Goal: Transaction & Acquisition: Purchase product/service

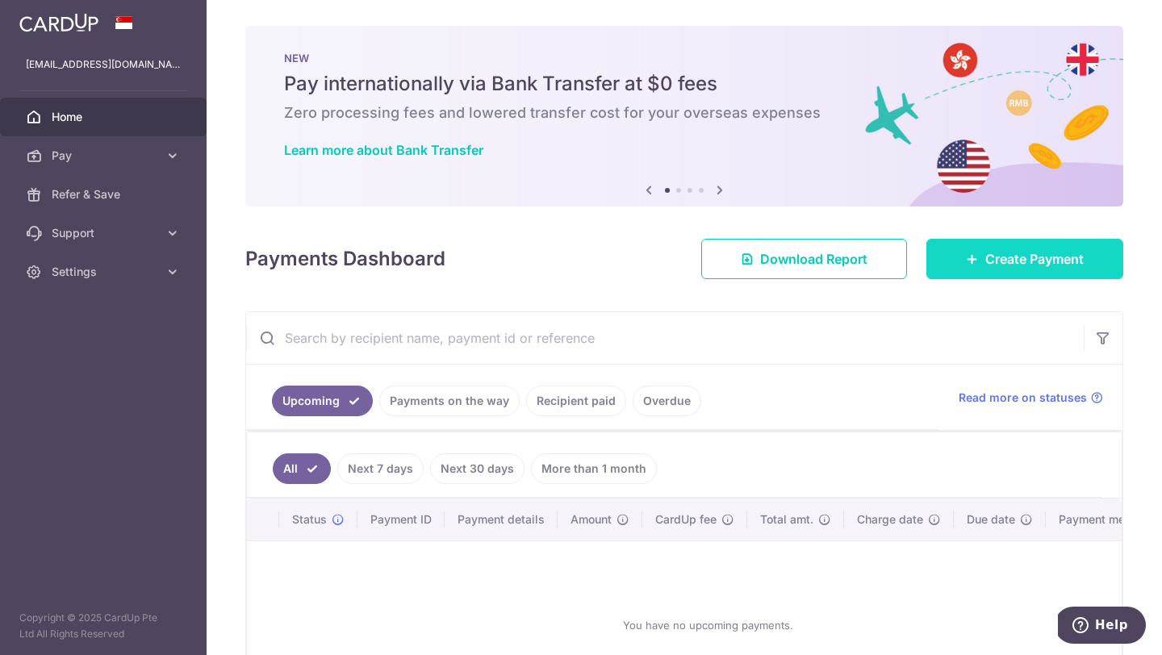
click at [983, 268] on link "Create Payment" at bounding box center [1024, 259] width 197 height 40
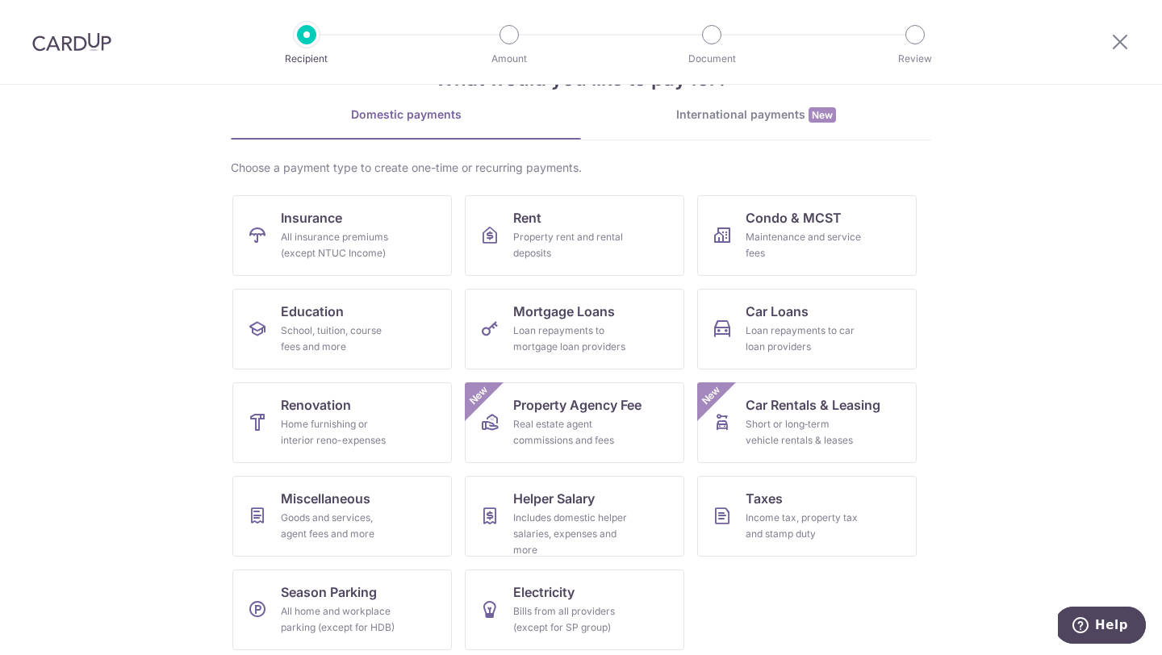
scroll to position [67, 0]
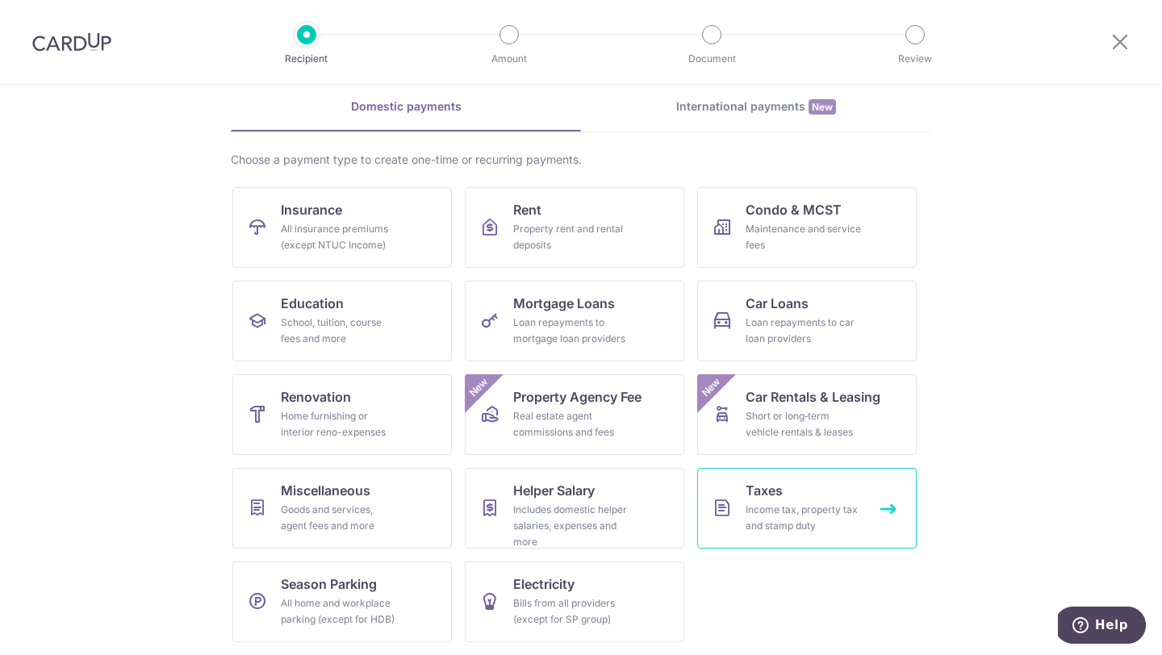
click at [797, 513] on div "Income tax, property tax and stamp duty" at bounding box center [803, 518] width 116 height 32
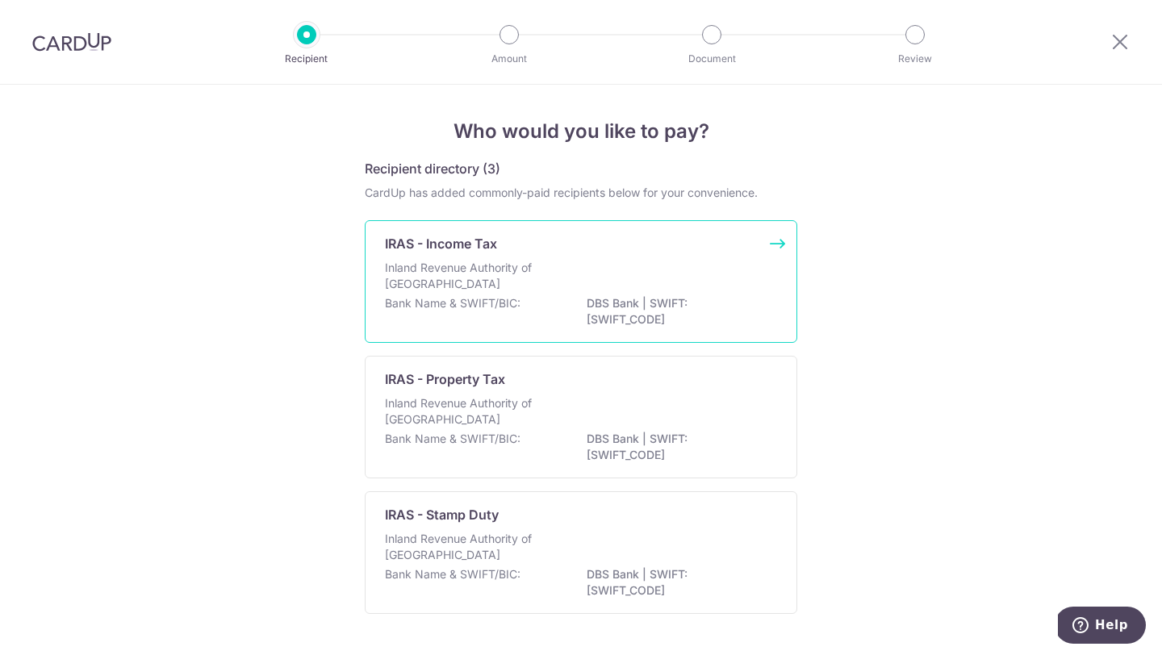
scroll to position [48, 0]
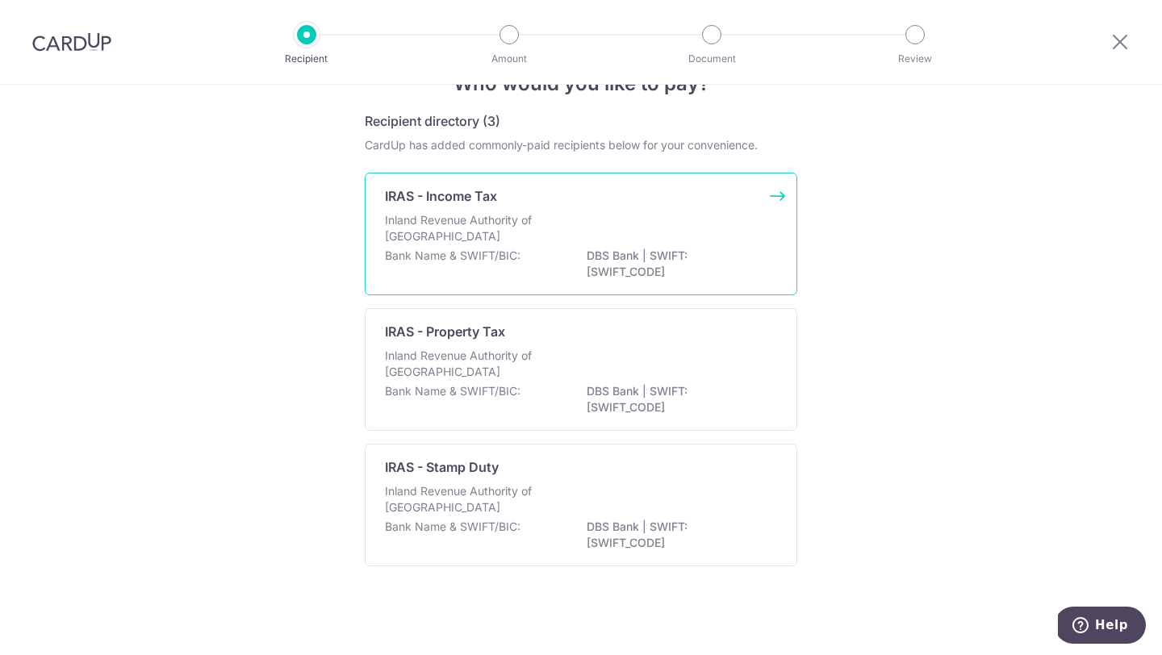
click at [461, 238] on p "Inland Revenue Authority of [GEOGRAPHIC_DATA]" at bounding box center [470, 228] width 171 height 32
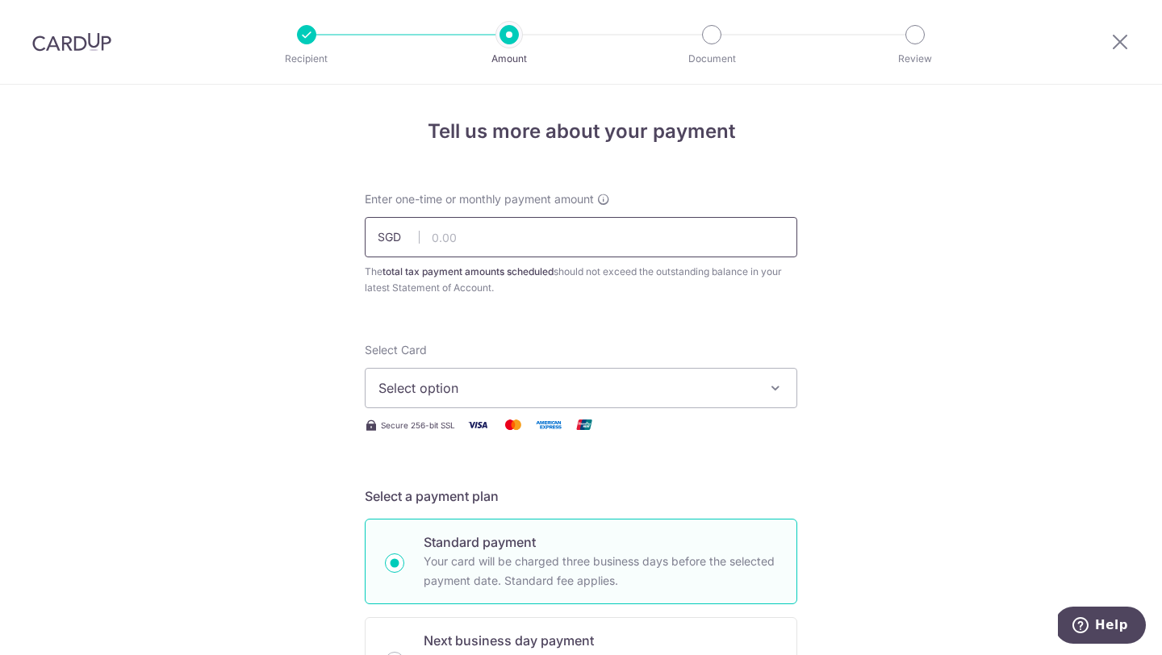
click at [461, 238] on input "text" at bounding box center [581, 237] width 432 height 40
type input "933.60"
click at [676, 397] on span "Select option" at bounding box center [566, 387] width 376 height 19
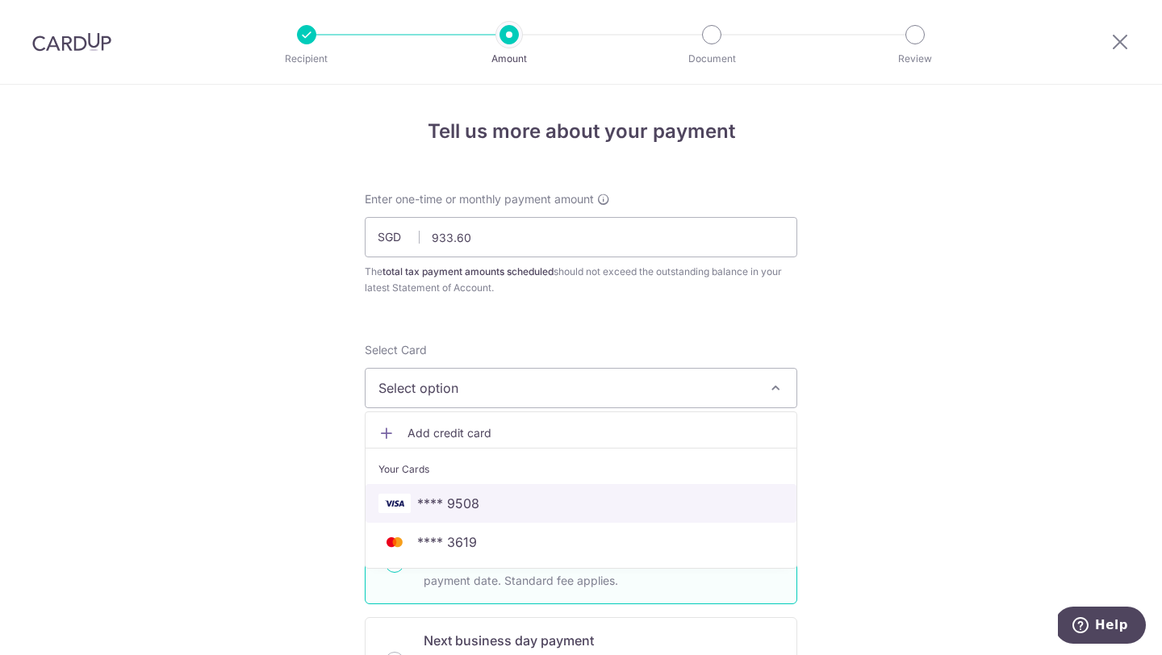
click at [457, 503] on span "**** 9508" at bounding box center [448, 503] width 62 height 19
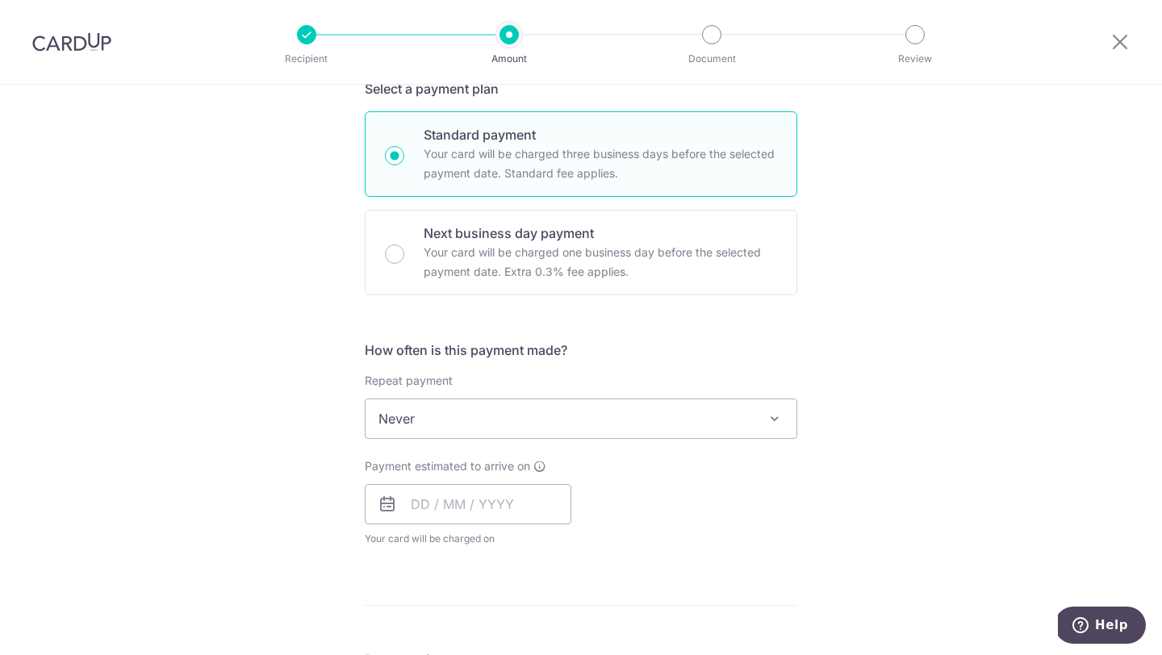
scroll to position [425, 0]
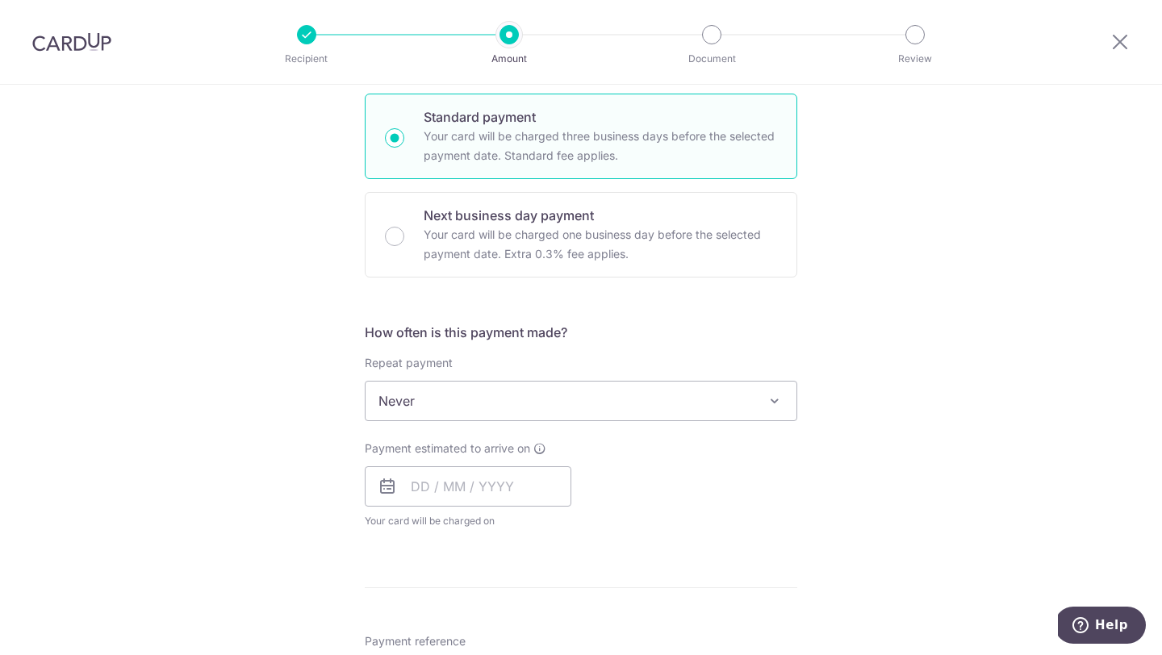
click at [440, 398] on span "Never" at bounding box center [580, 401] width 431 height 39
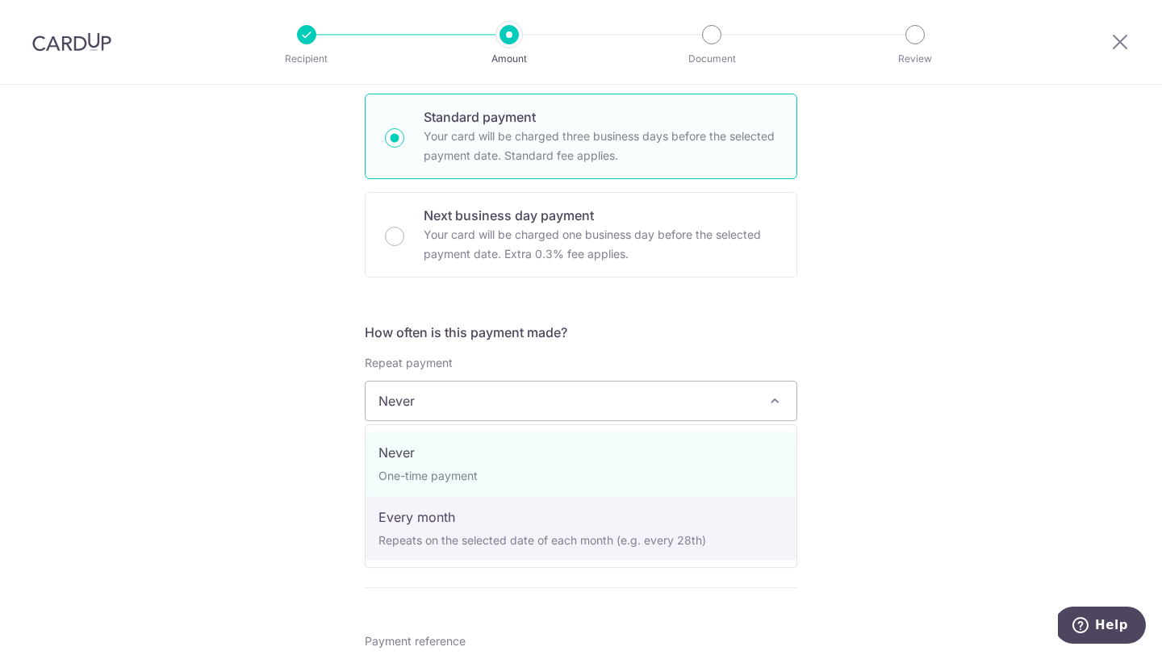
select select "3"
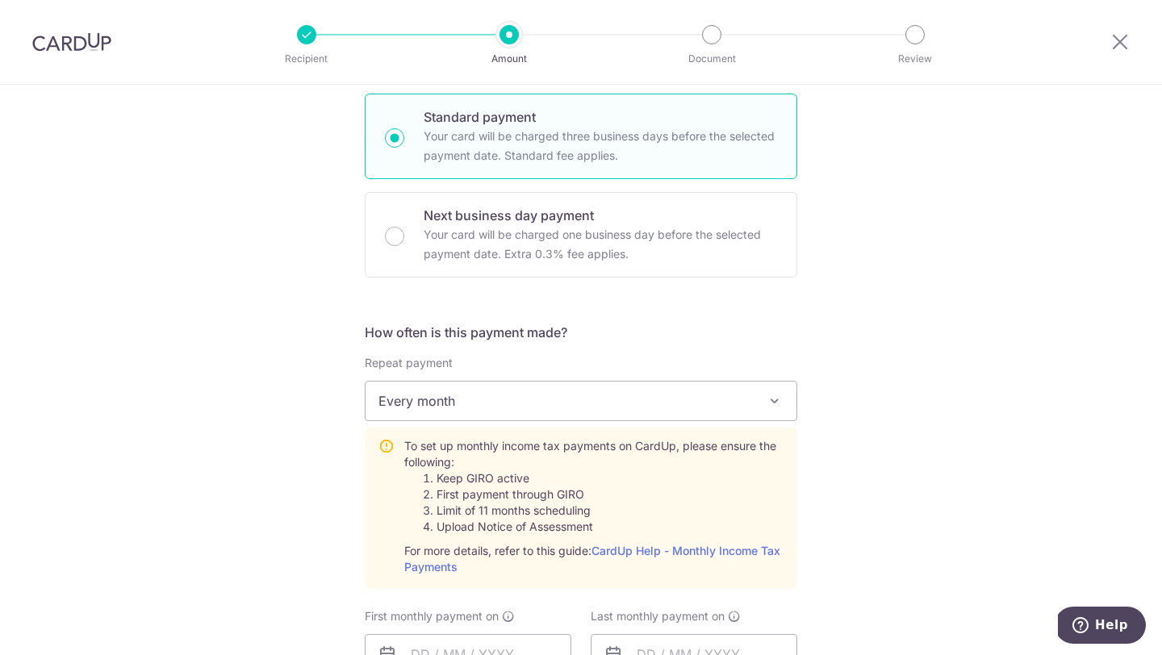
scroll to position [695, 0]
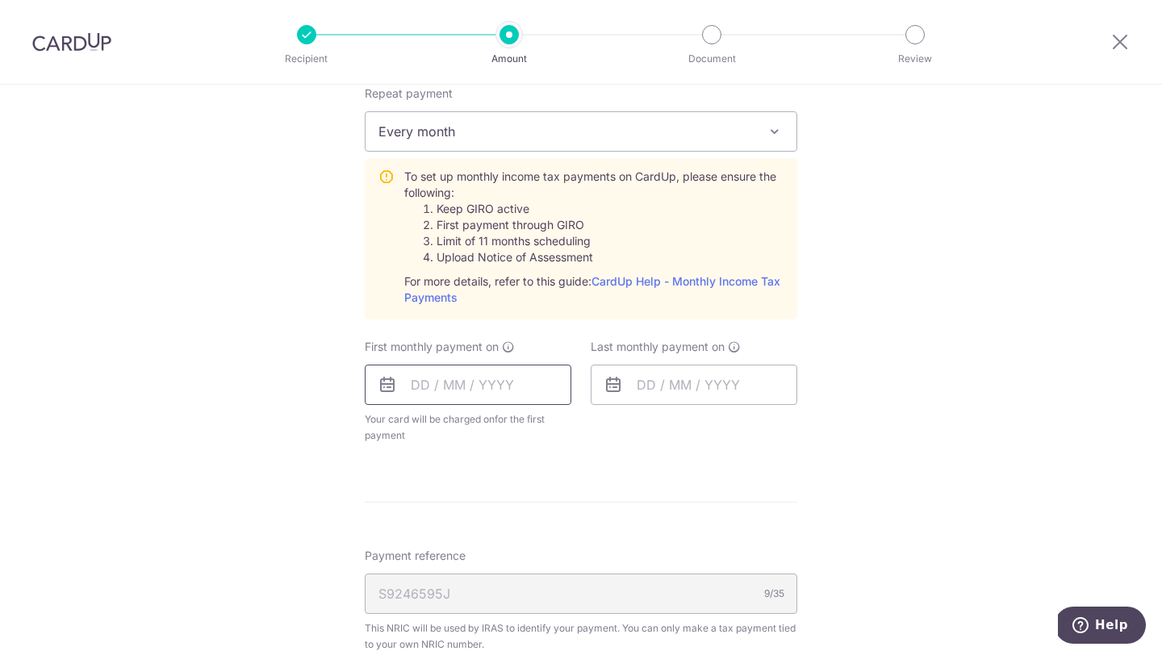
click at [414, 390] on input "text" at bounding box center [468, 385] width 207 height 40
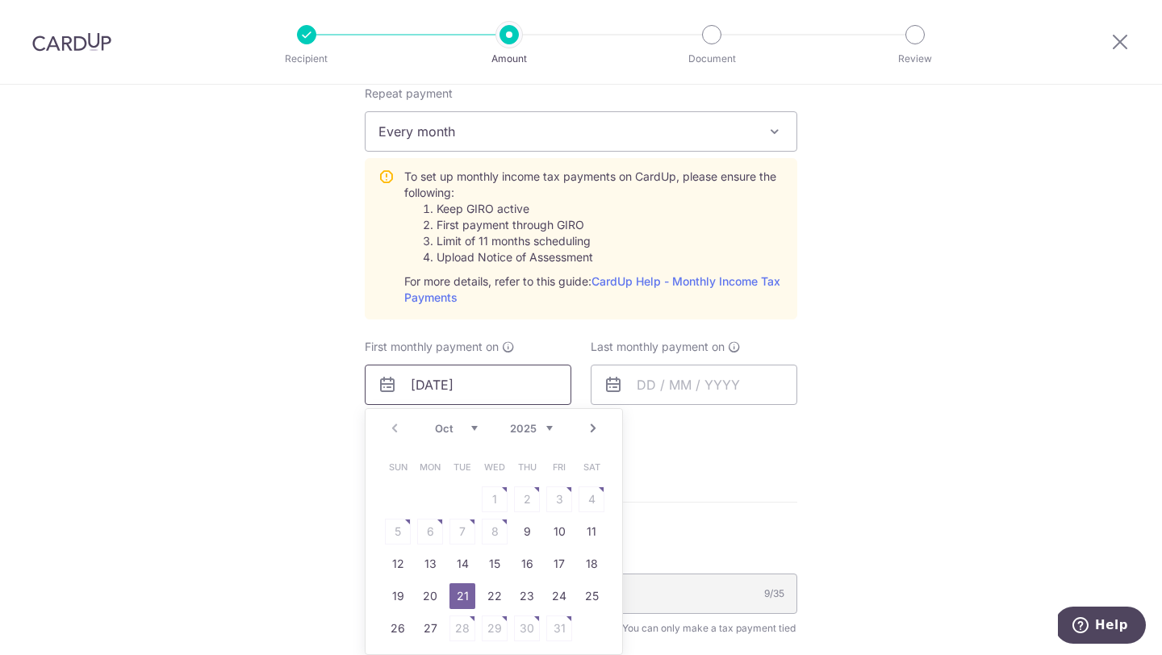
type input "21/10/2025"
click at [822, 377] on div "Tell us more about your payment Enter one-time or monthly payment amount SGD 93…" at bounding box center [581, 231] width 1162 height 1682
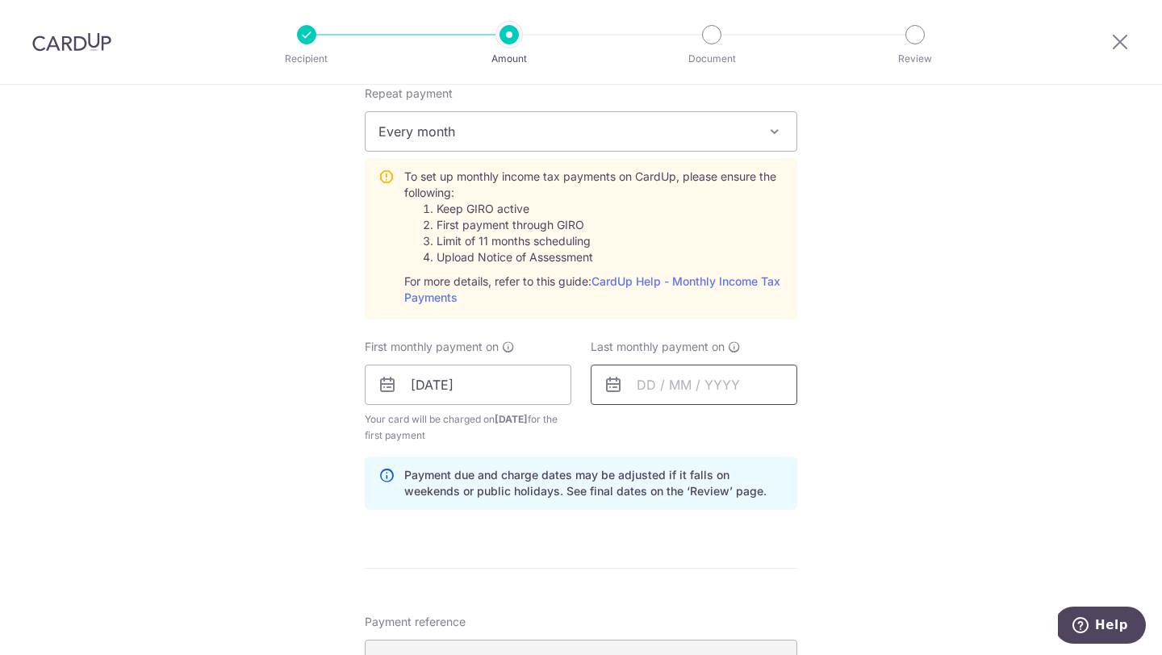
click at [637, 384] on input "text" at bounding box center [694, 385] width 207 height 40
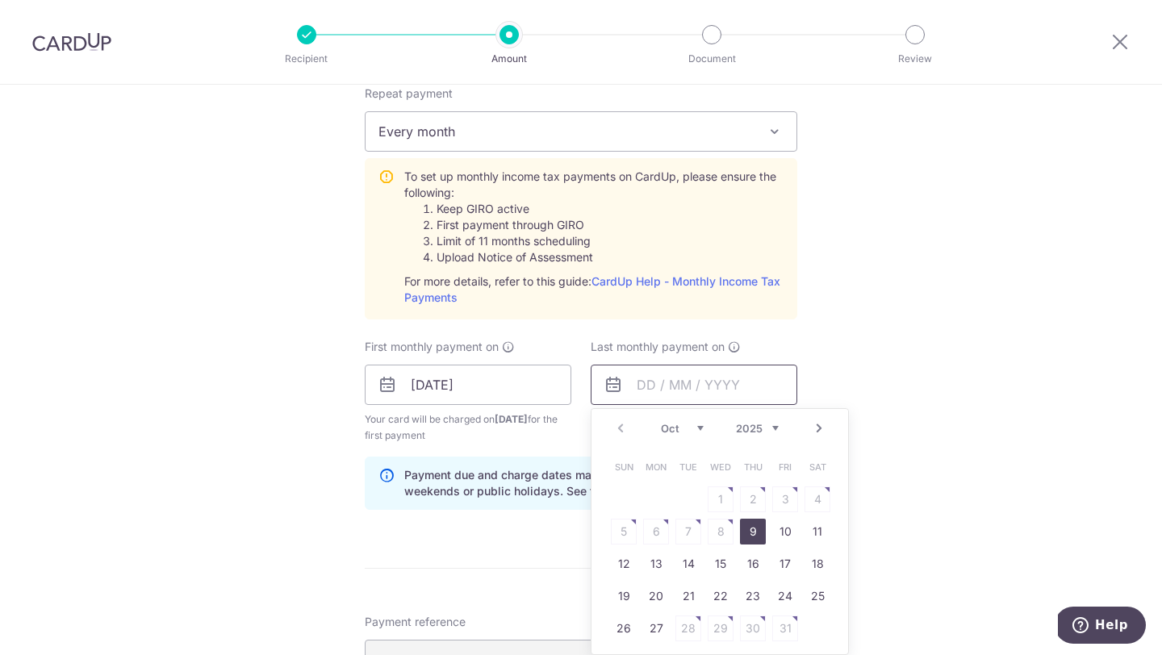
click at [637, 384] on input "text" at bounding box center [694, 385] width 207 height 40
type input "0"
type input "[DATE]"
click at [1001, 318] on div "Tell us more about your payment Enter one-time or monthly payment amount SGD 93…" at bounding box center [581, 264] width 1162 height 1748
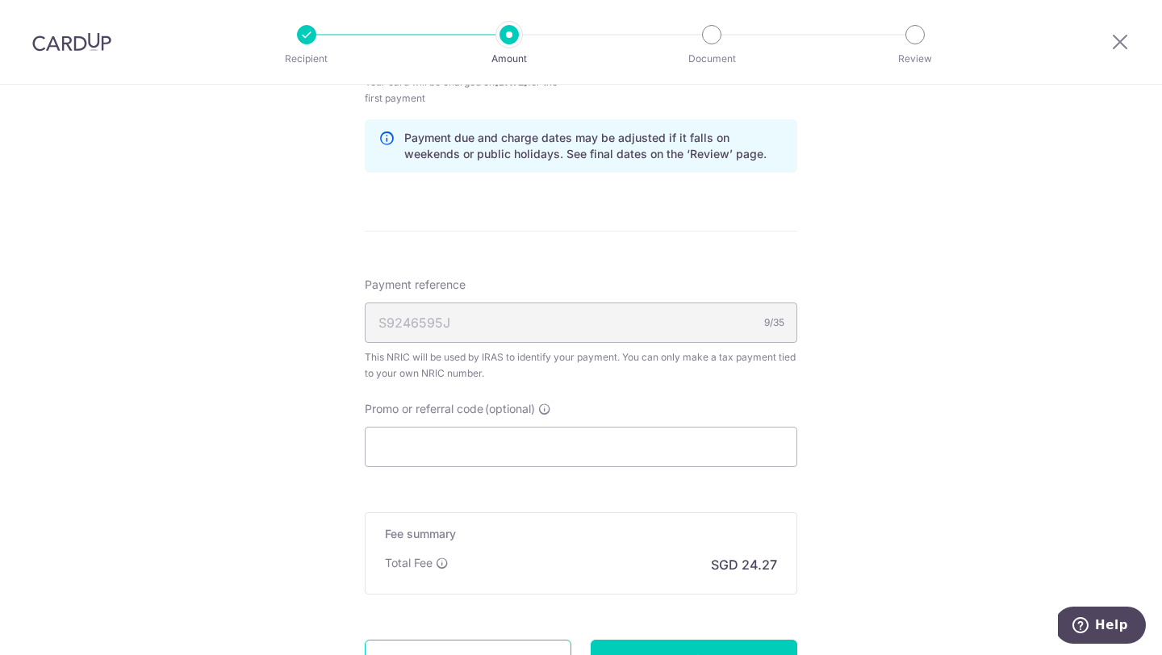
scroll to position [1157, 0]
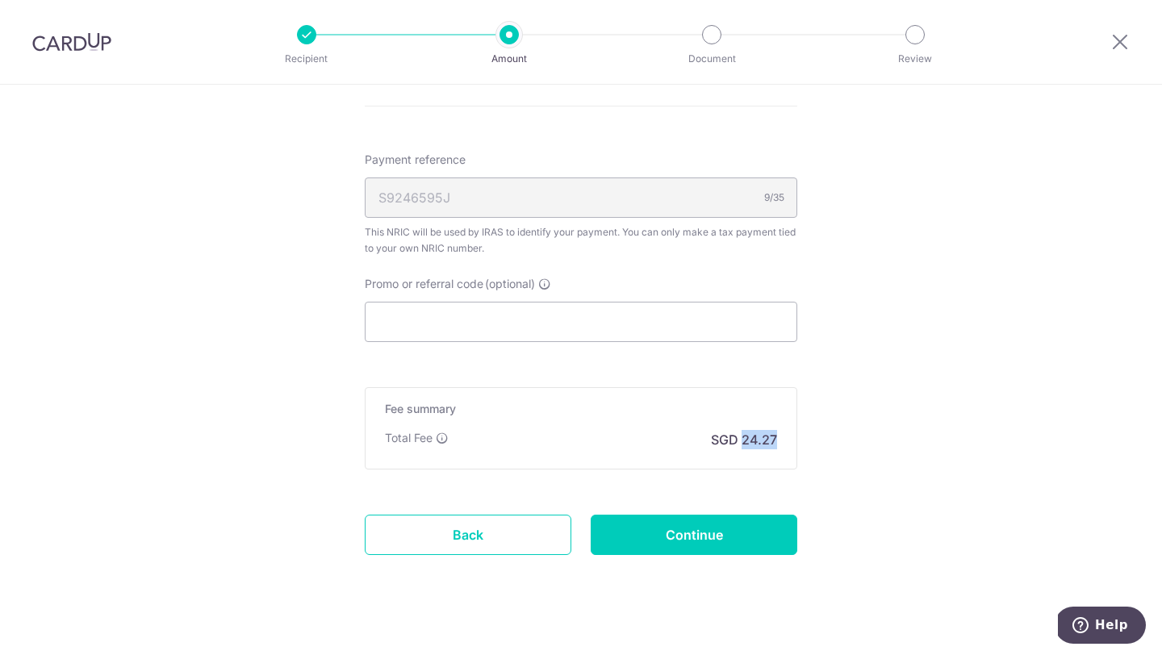
drag, startPoint x: 741, startPoint y: 438, endPoint x: 776, endPoint y: 438, distance: 34.7
click at [776, 438] on p "SGD 24.27" at bounding box center [744, 439] width 66 height 19
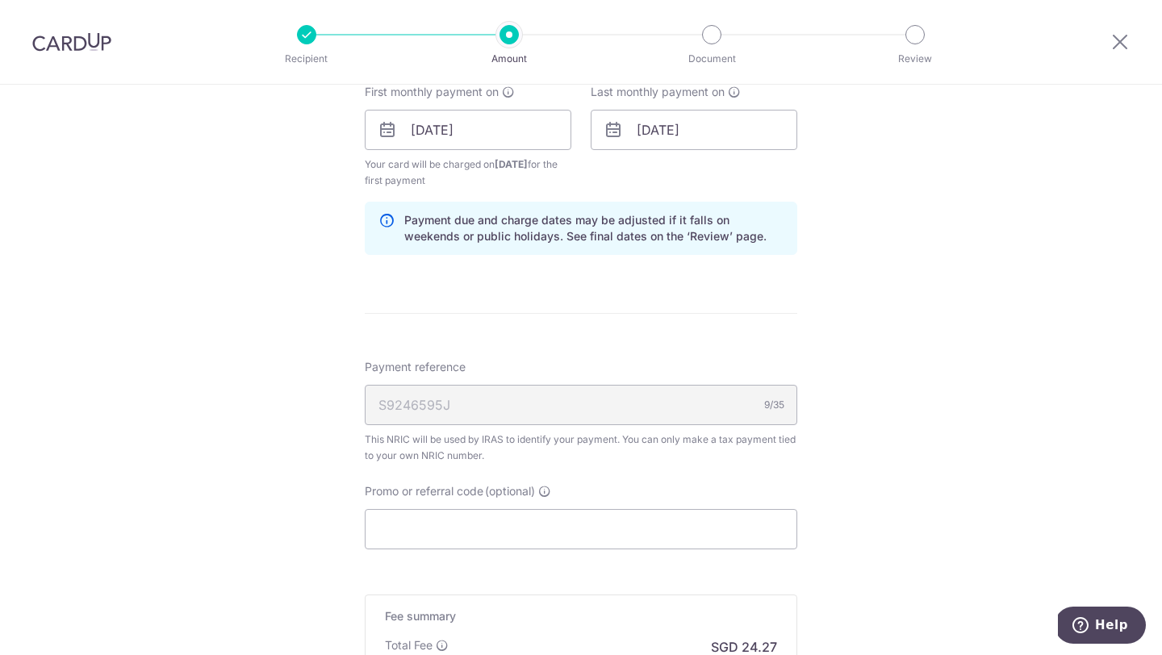
scroll to position [1178, 0]
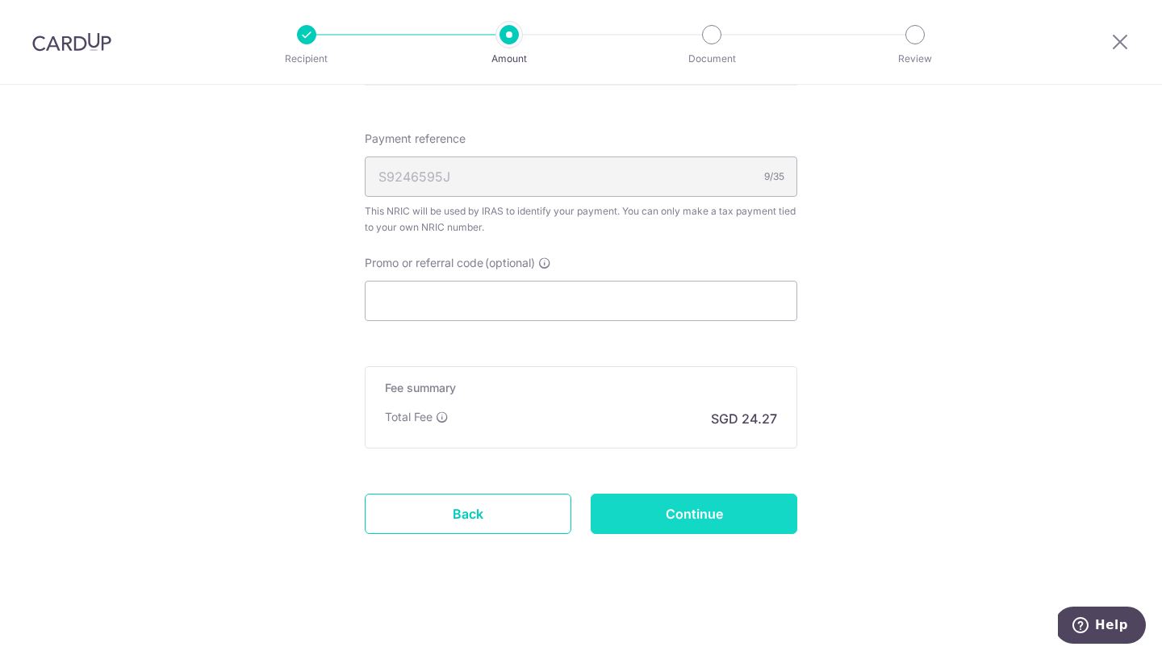
click at [721, 511] on input "Continue" at bounding box center [694, 514] width 207 height 40
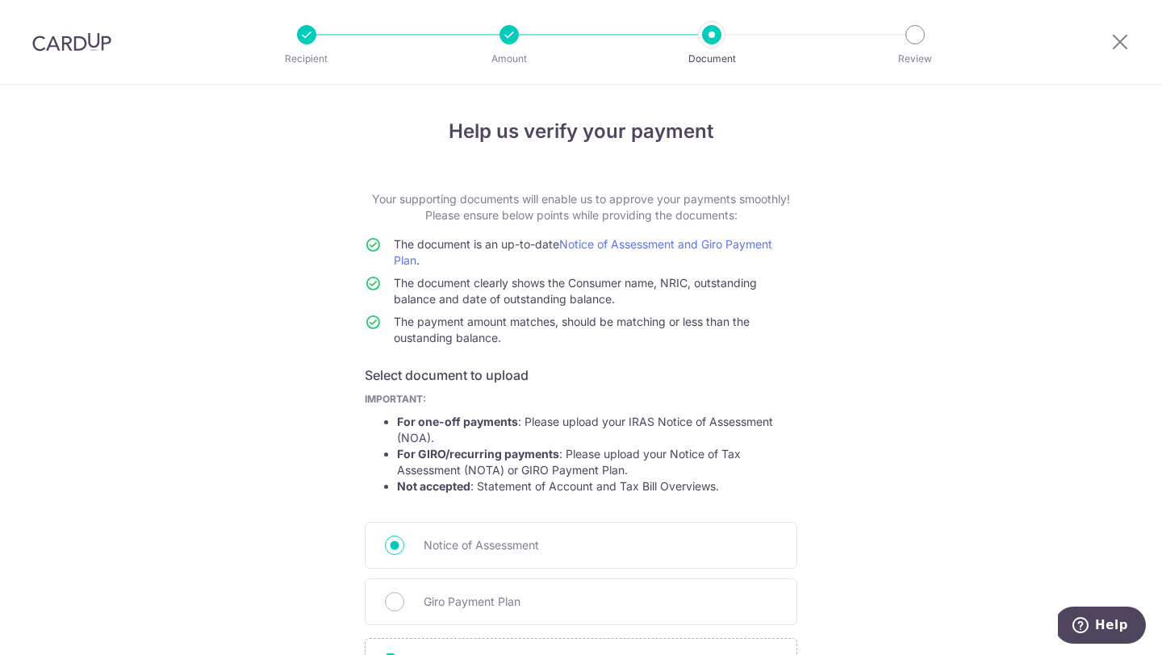
scroll to position [169, 0]
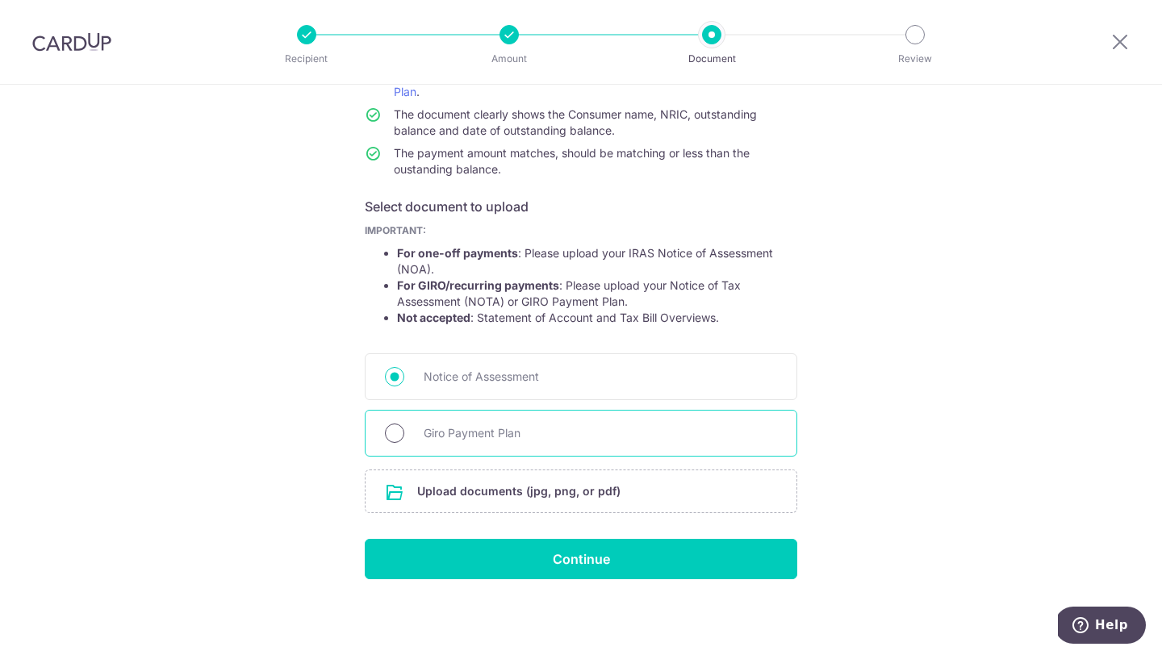
click at [402, 436] on input "Giro Payment Plan" at bounding box center [394, 433] width 19 height 19
radio input "true"
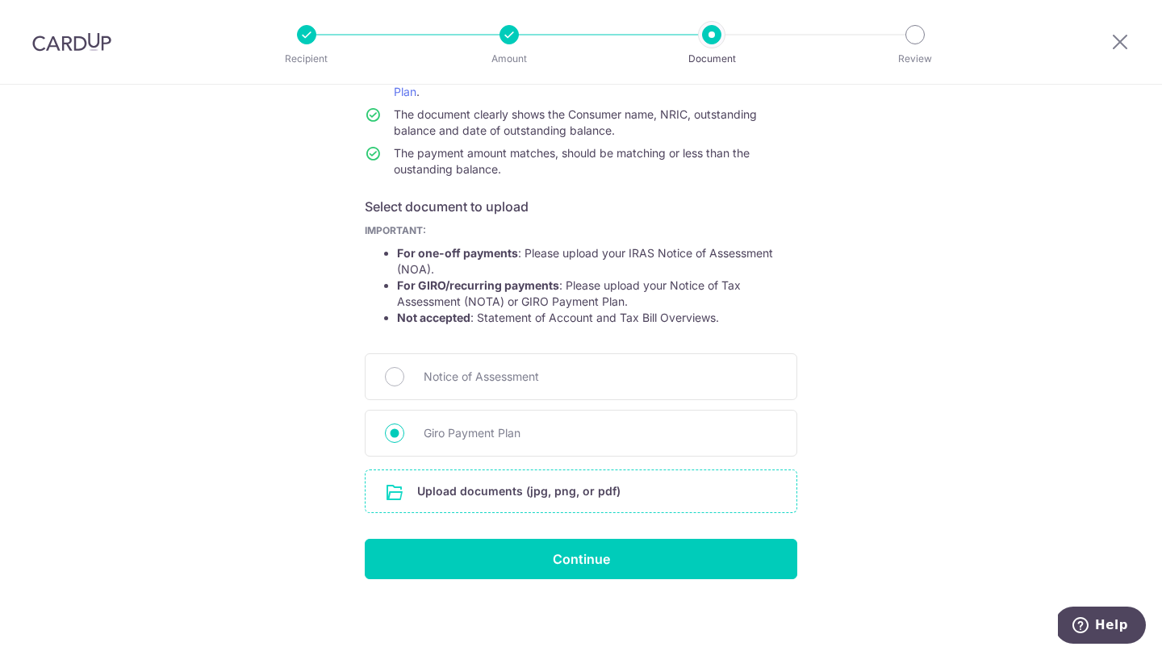
click at [599, 511] on input "file" at bounding box center [580, 491] width 431 height 42
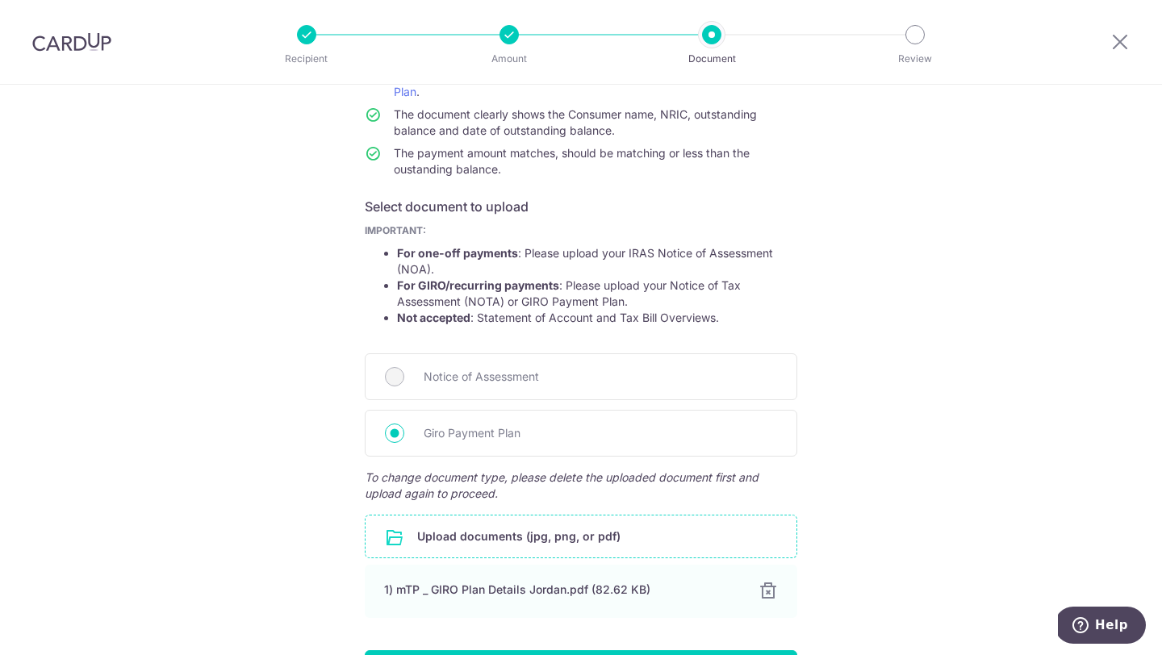
scroll to position [280, 0]
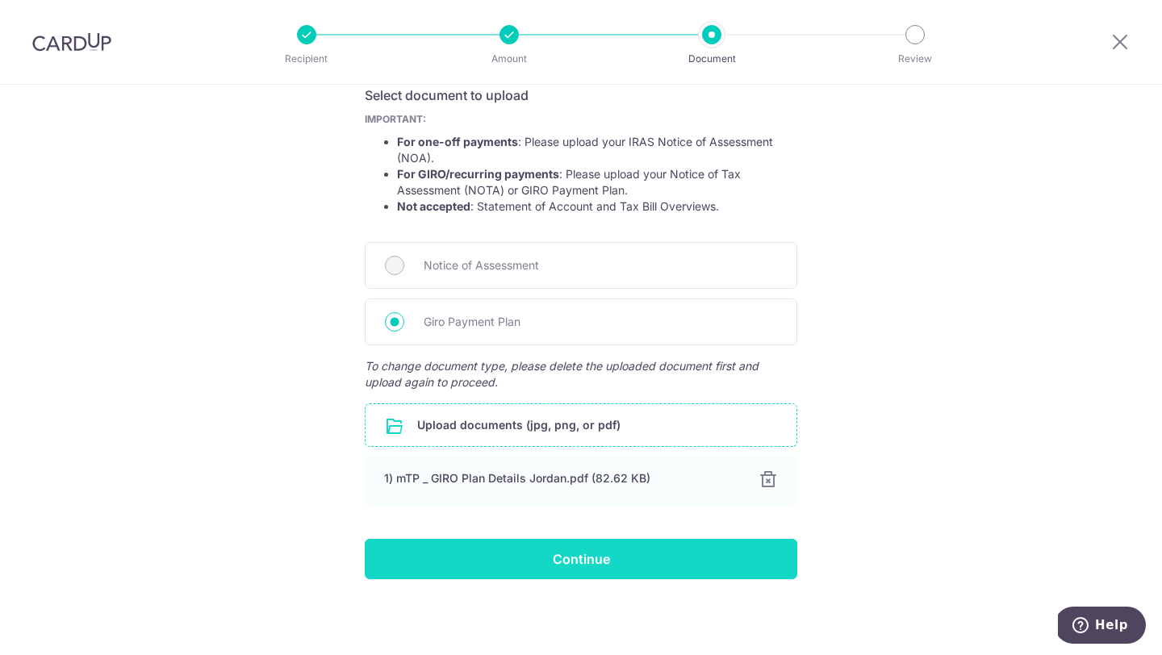
click at [620, 554] on input "Continue" at bounding box center [581, 559] width 432 height 40
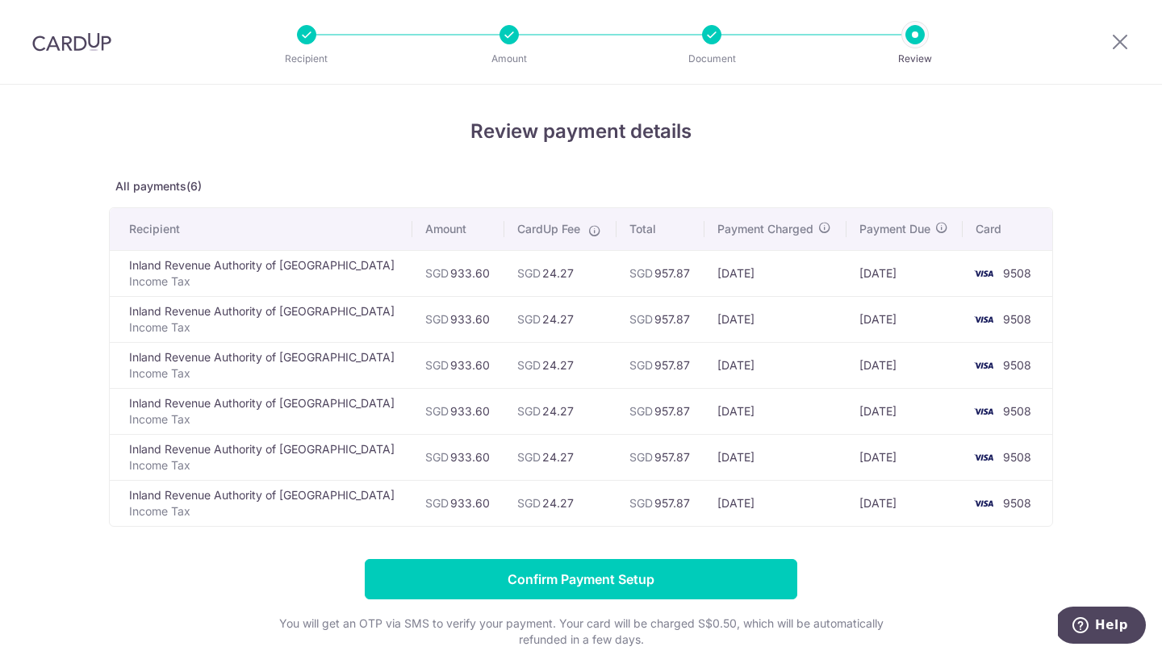
scroll to position [62, 0]
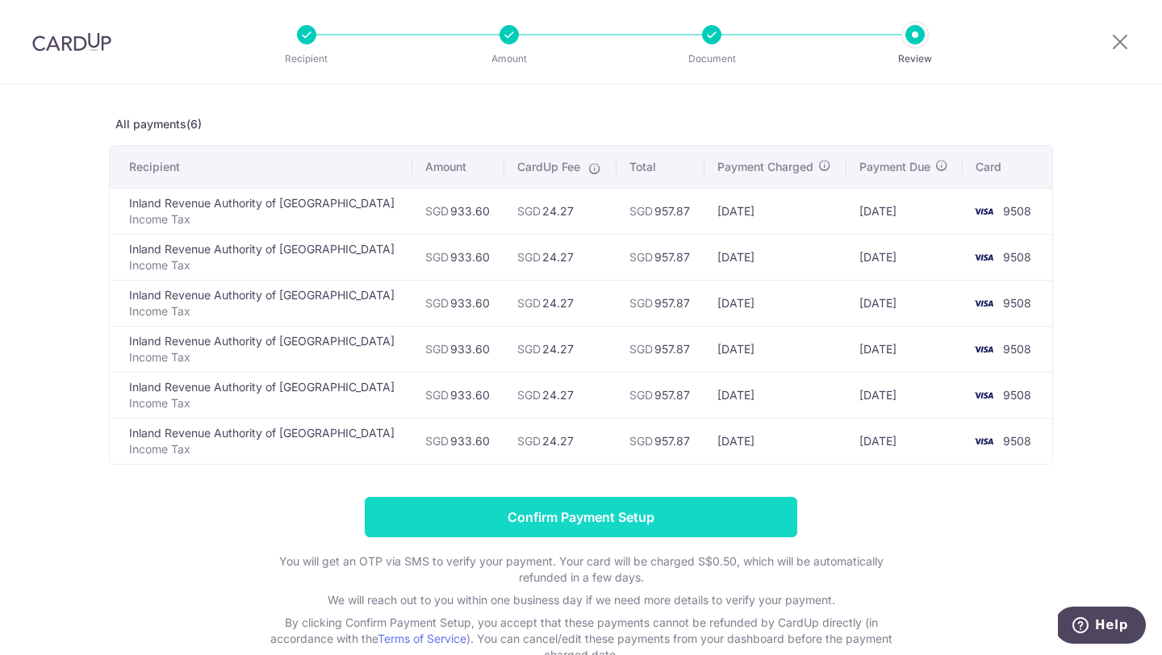
click at [520, 516] on input "Confirm Payment Setup" at bounding box center [581, 517] width 432 height 40
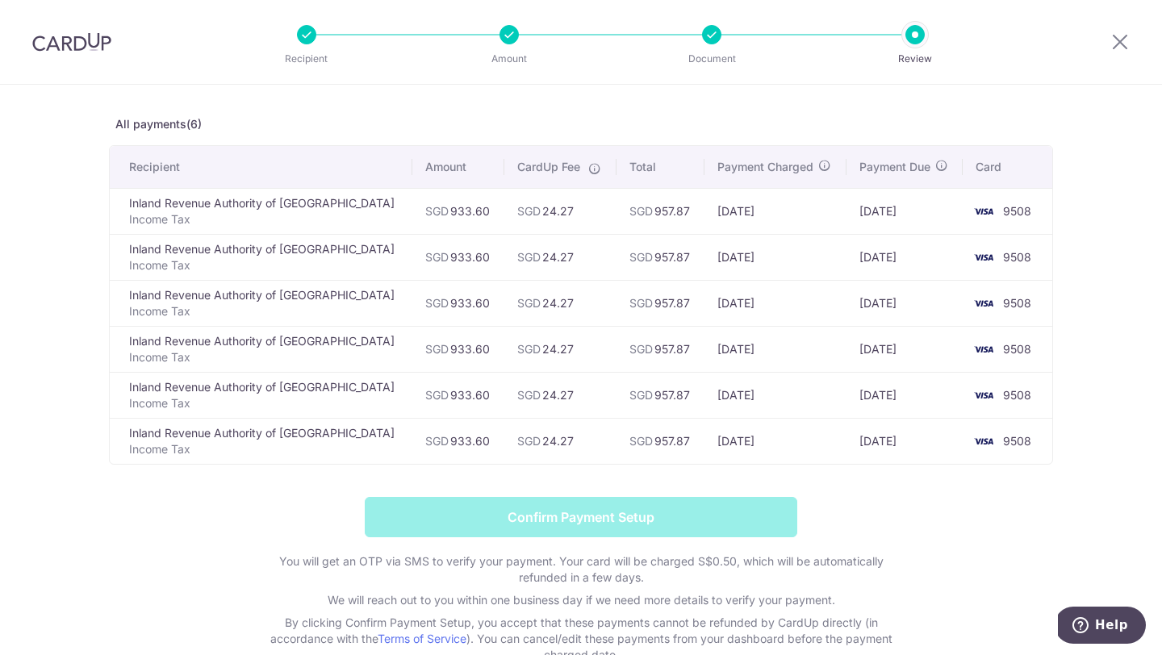
scroll to position [0, 0]
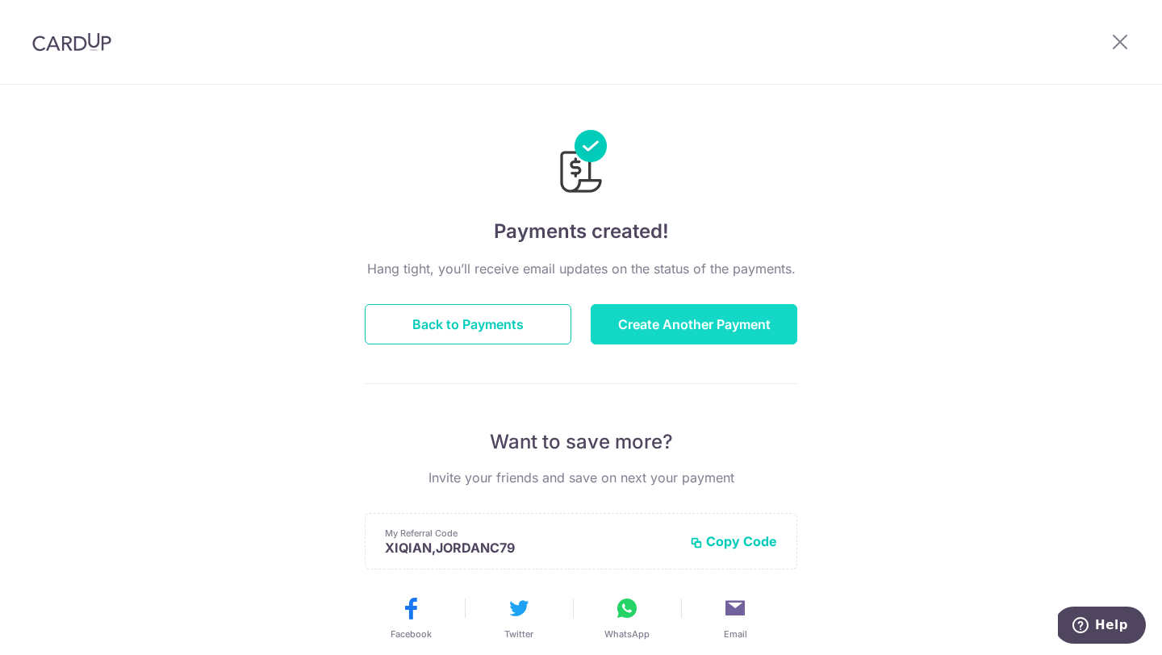
click at [722, 330] on button "Create Another Payment" at bounding box center [694, 324] width 207 height 40
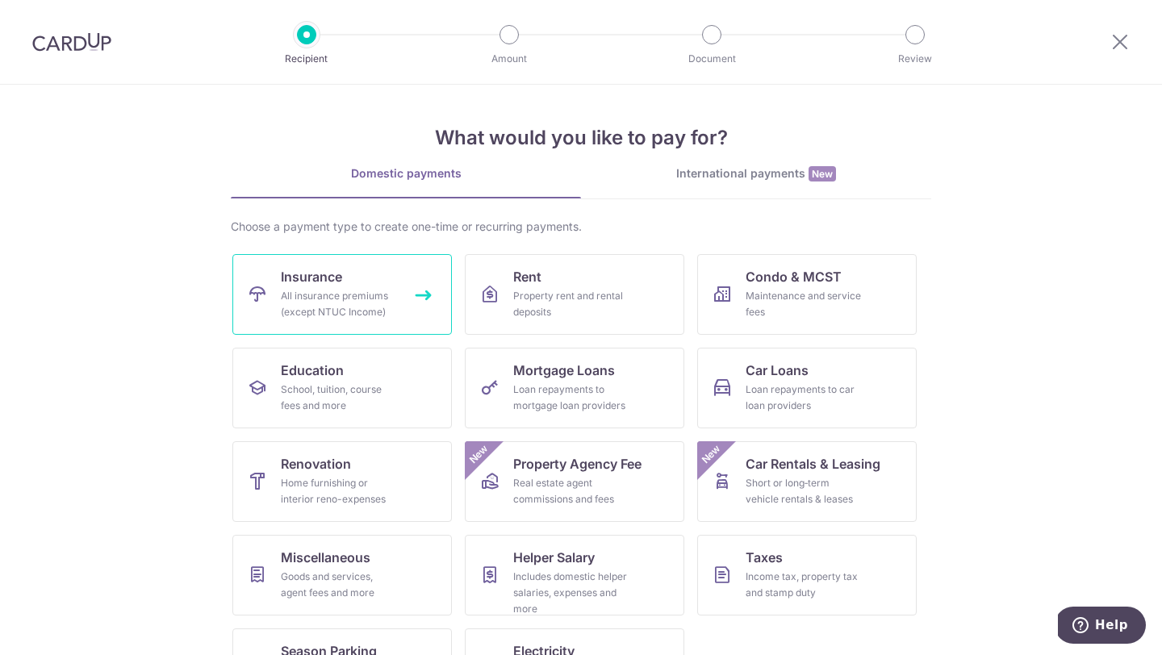
click at [321, 270] on span "Insurance" at bounding box center [311, 276] width 61 height 19
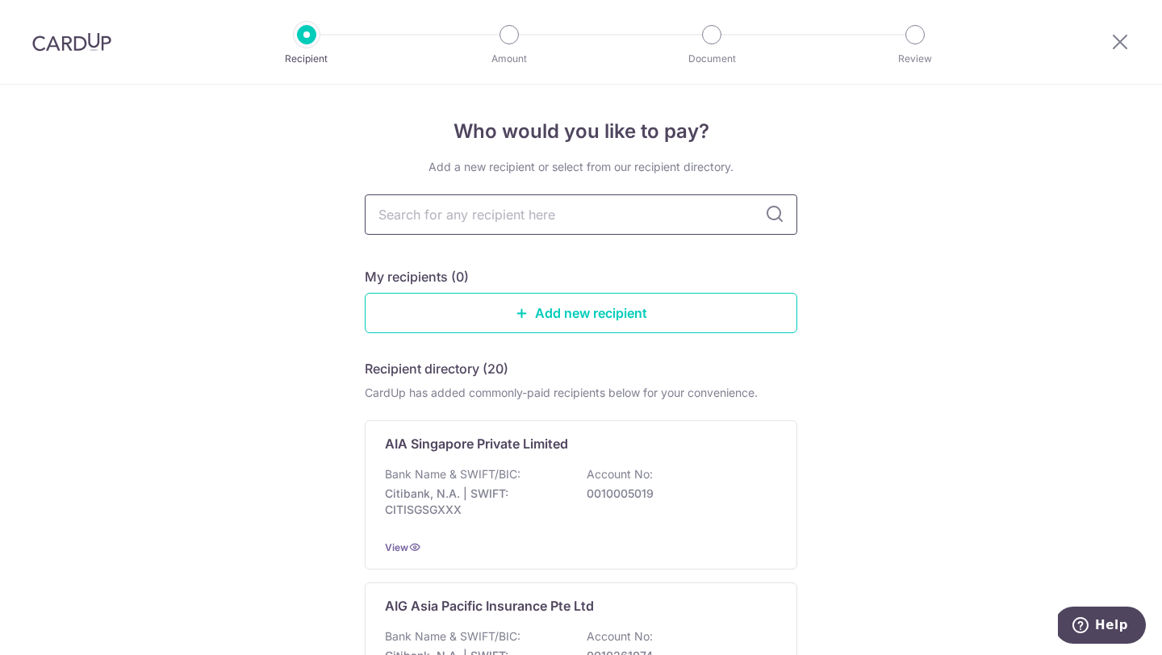
click at [530, 213] on input "text" at bounding box center [581, 214] width 432 height 40
type input "Prudential"
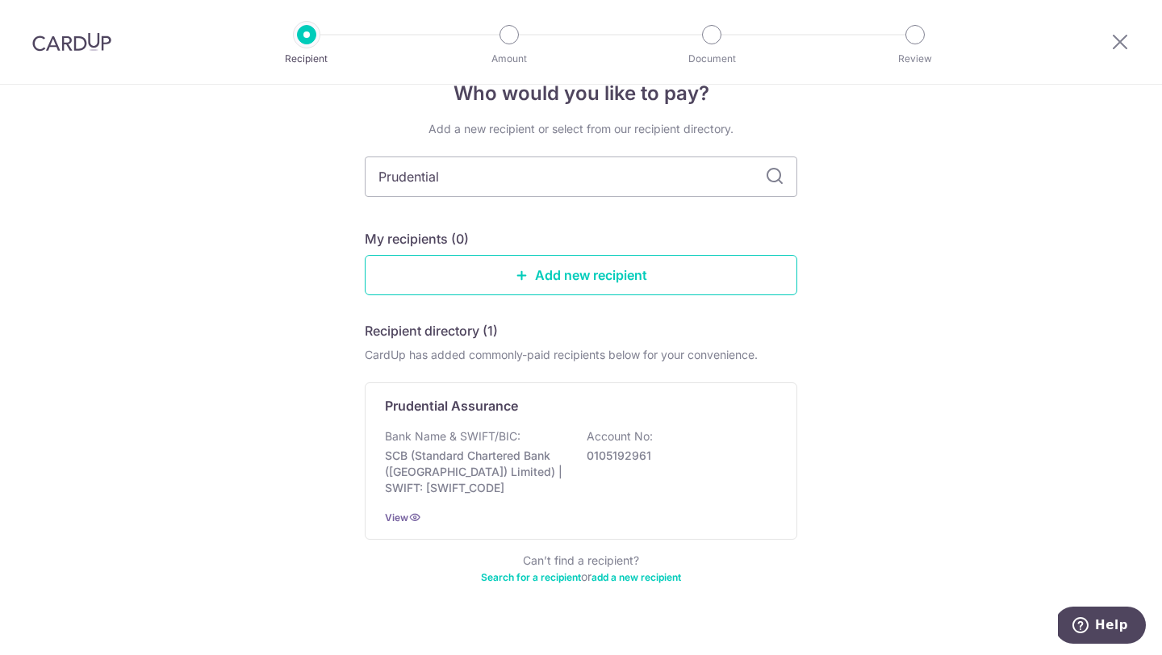
scroll to position [40, 0]
type input "Prudential"
type input "Prudential Assurance"
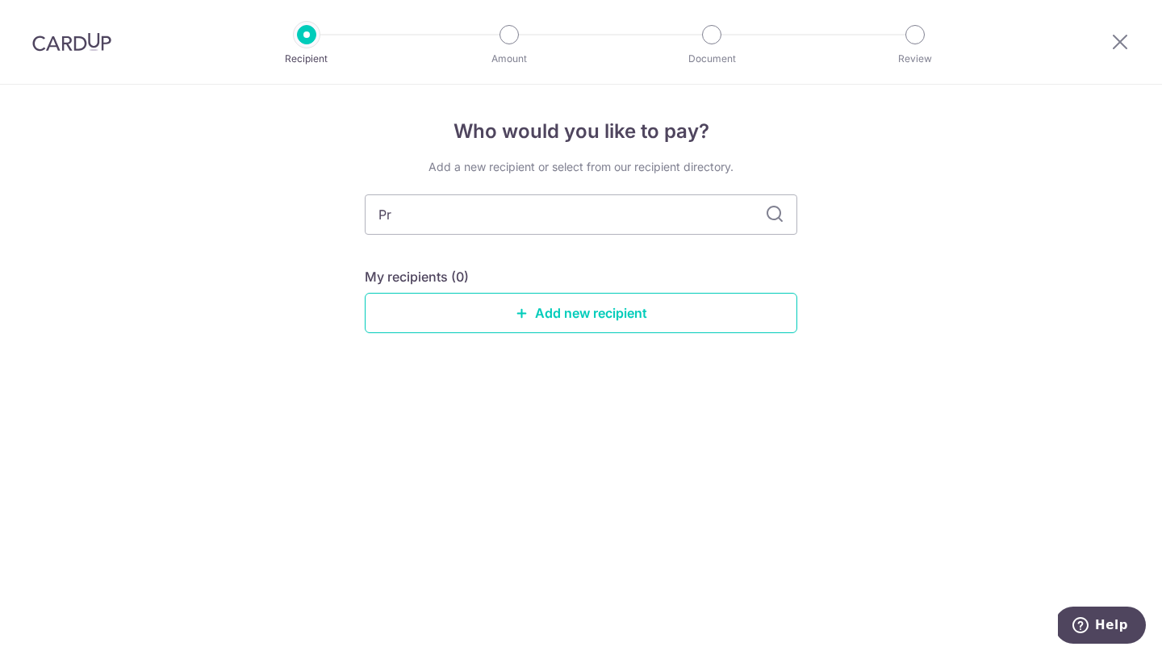
type input "P"
click at [220, 294] on div "Who would you like to pay? Add a new recipient or select from our recipient dir…" at bounding box center [581, 370] width 1162 height 570
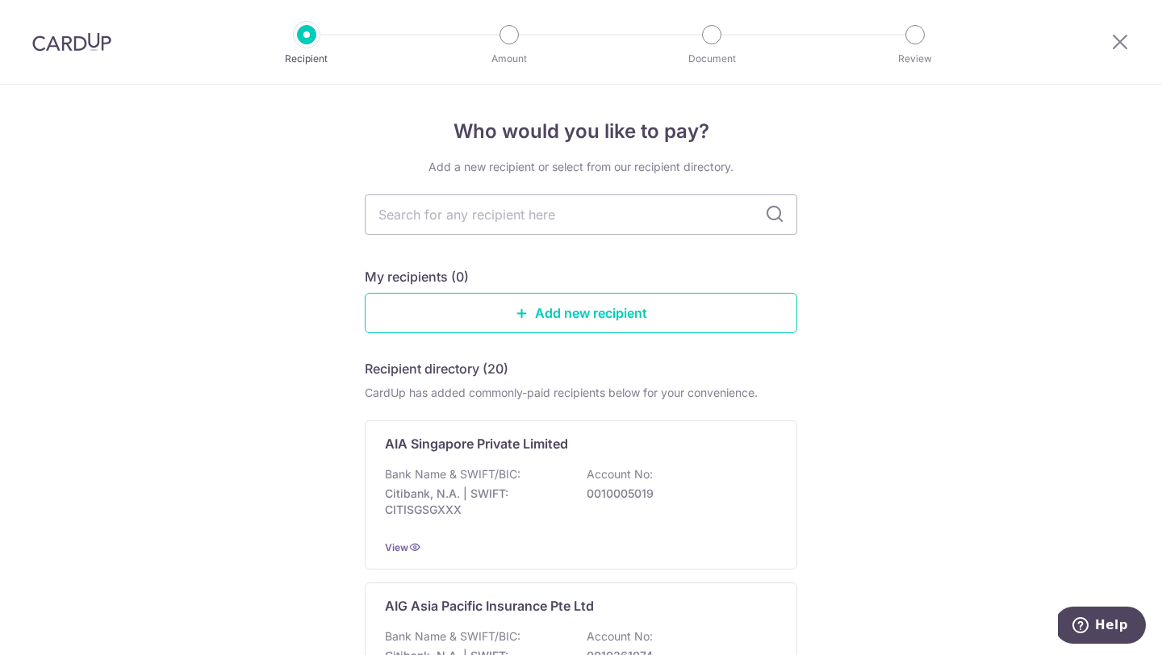
click at [432, 207] on input "text" at bounding box center [581, 214] width 432 height 40
type input "Prudential"
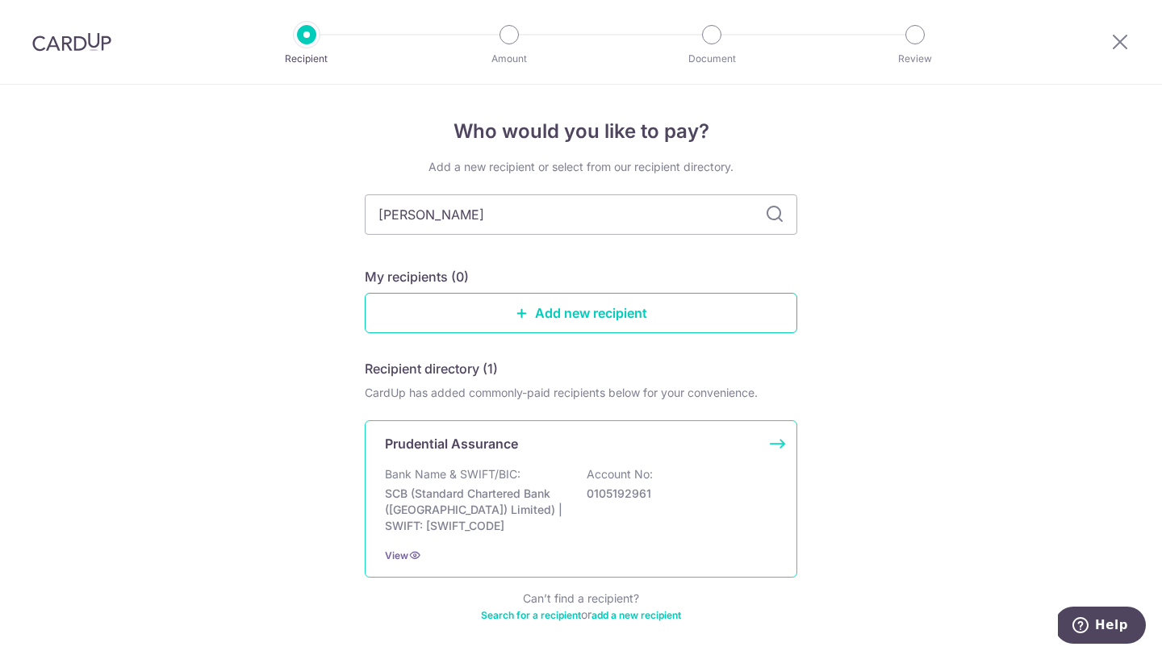
click at [503, 449] on p "Prudential Assurance" at bounding box center [451, 443] width 133 height 19
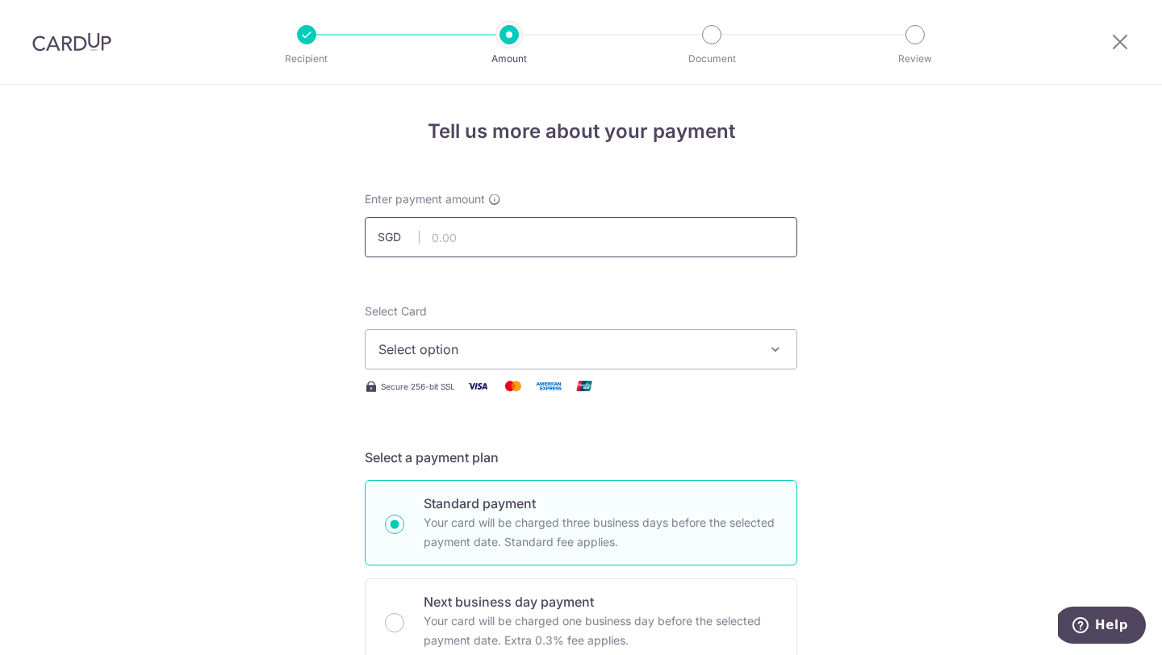
click at [482, 230] on input "text" at bounding box center [581, 237] width 432 height 40
click at [470, 236] on input "text" at bounding box center [581, 237] width 432 height 40
type input "1,000.00"
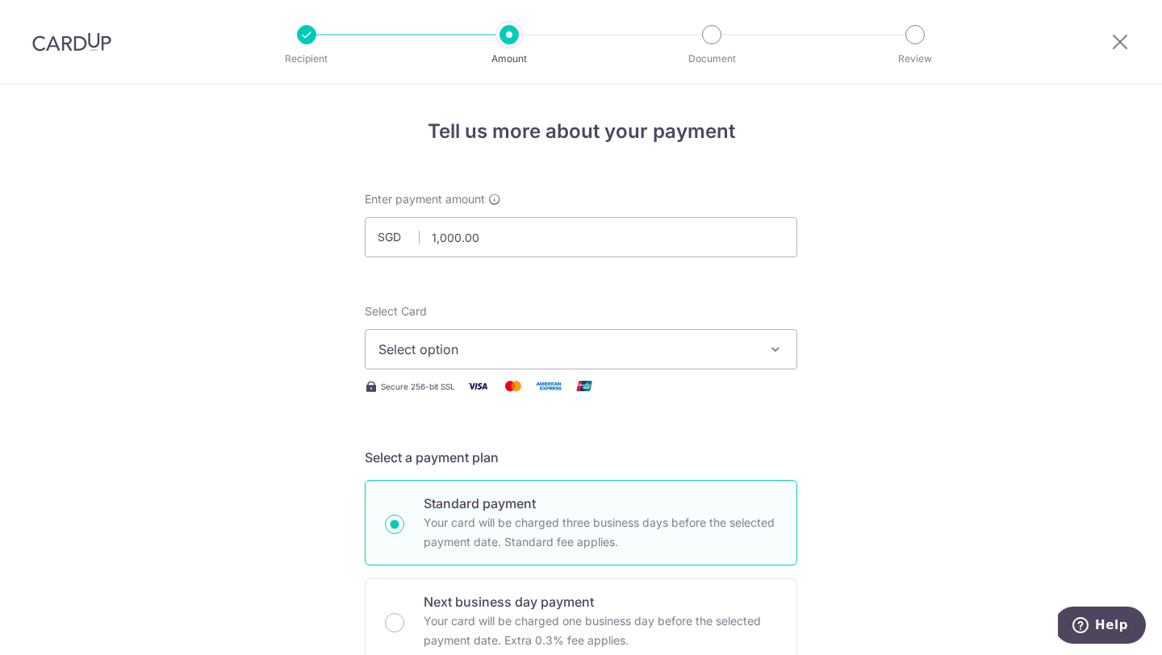
click at [529, 353] on span "Select option" at bounding box center [566, 349] width 376 height 19
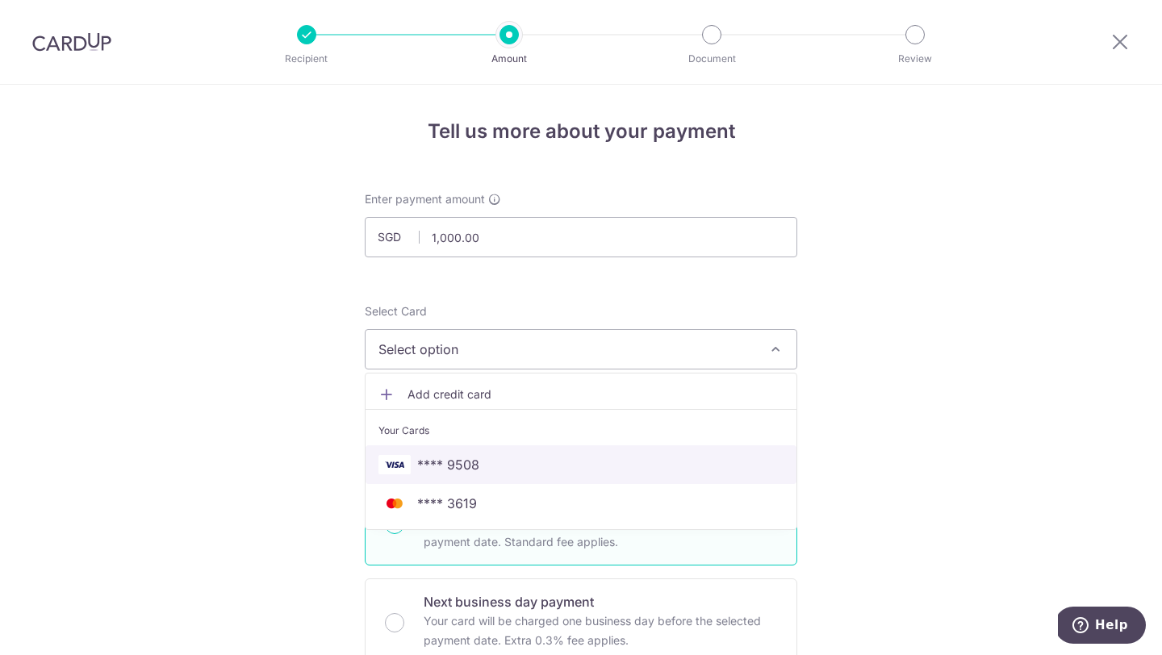
click at [447, 471] on span "**** 9508" at bounding box center [448, 464] width 62 height 19
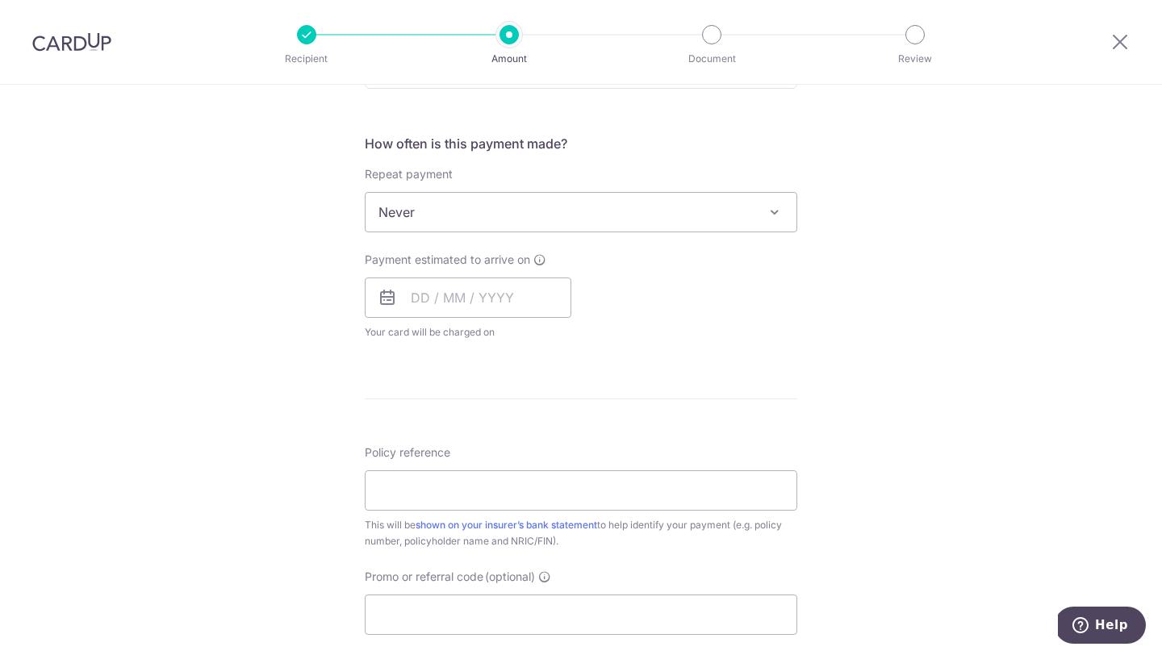
scroll to position [566, 0]
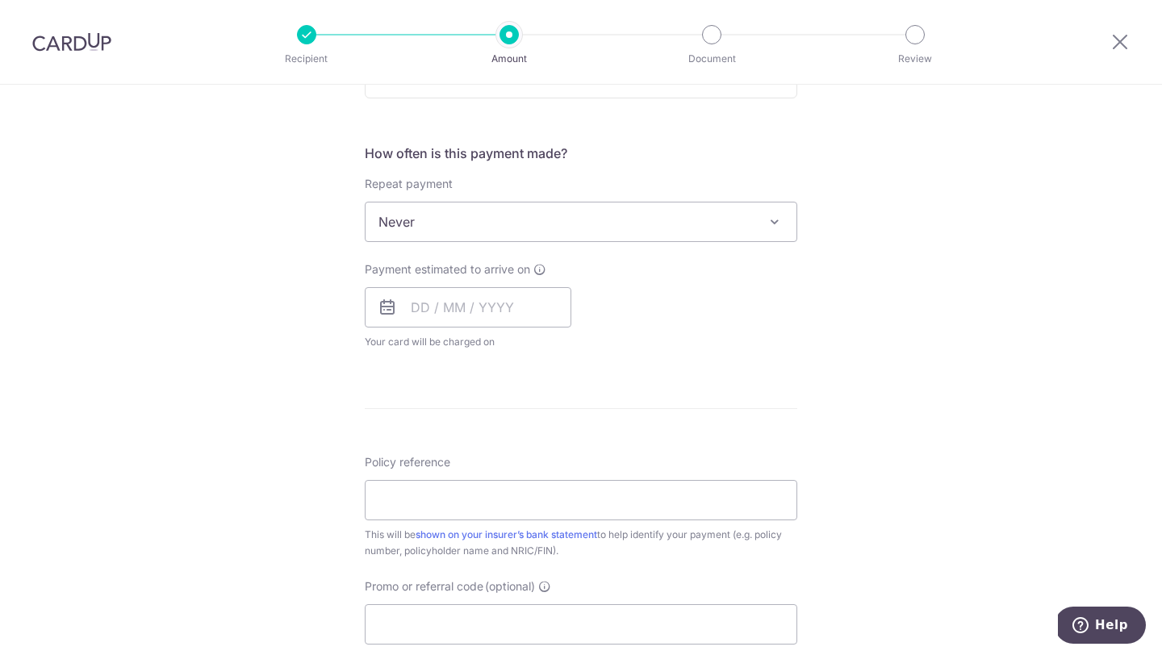
click at [733, 215] on span "Never" at bounding box center [580, 221] width 431 height 39
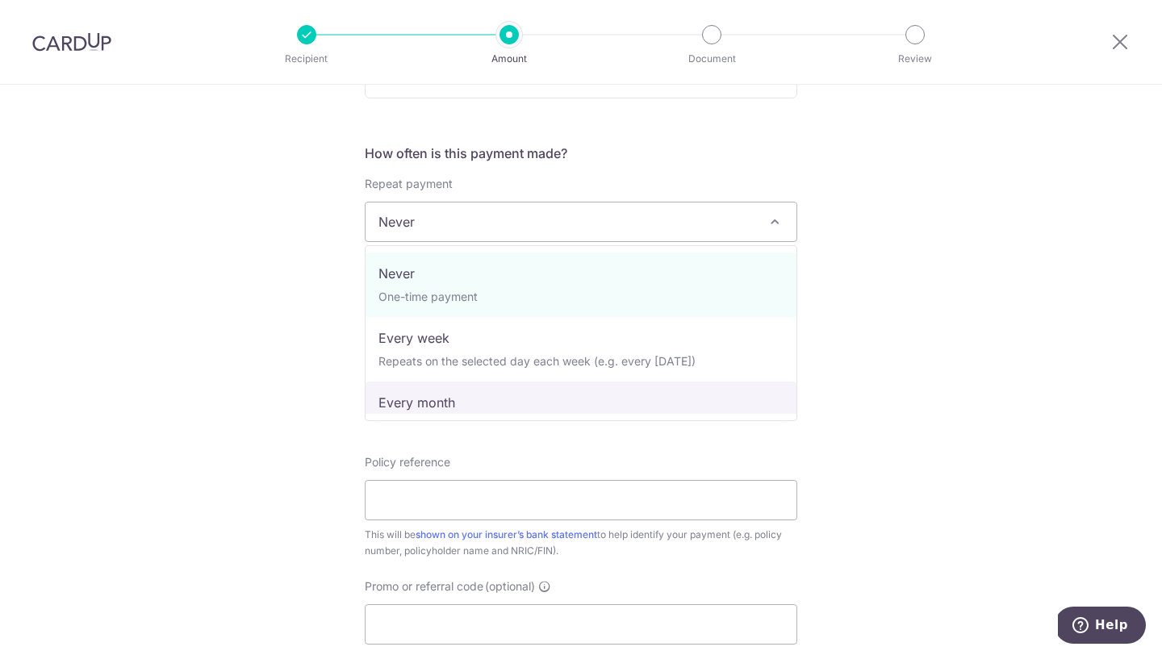
select select "3"
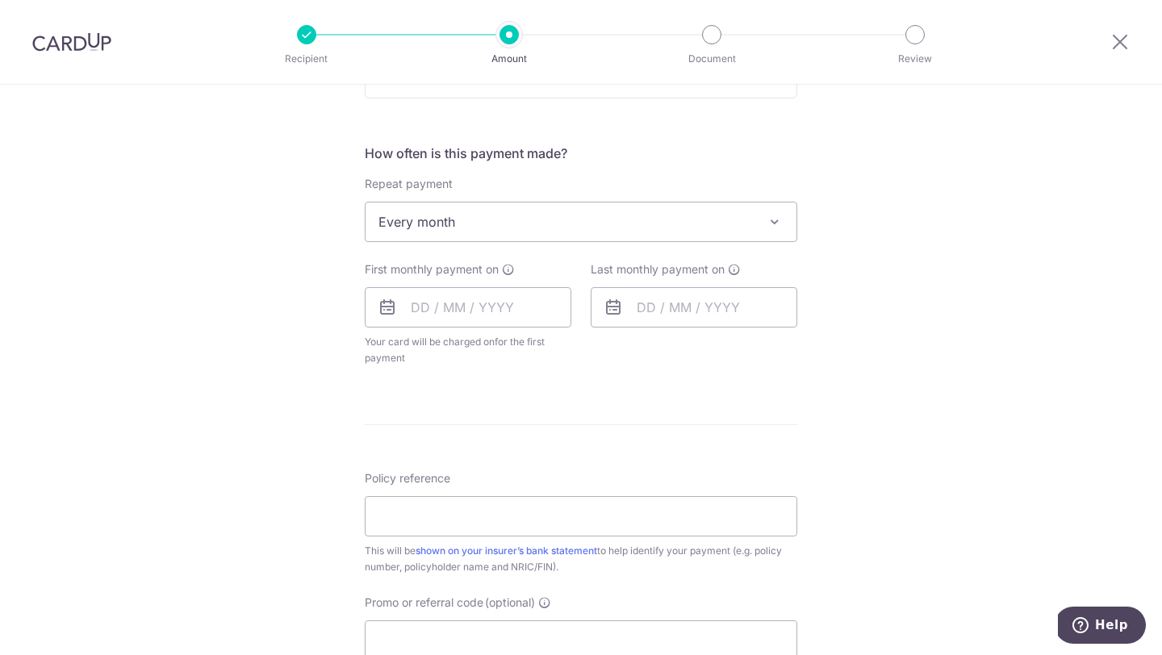
click at [990, 233] on div "Tell us more about your payment Enter payment amount SGD 1,000.00 1000.00 Selec…" at bounding box center [581, 257] width 1162 height 1476
click at [421, 311] on input "text" at bounding box center [468, 307] width 207 height 40
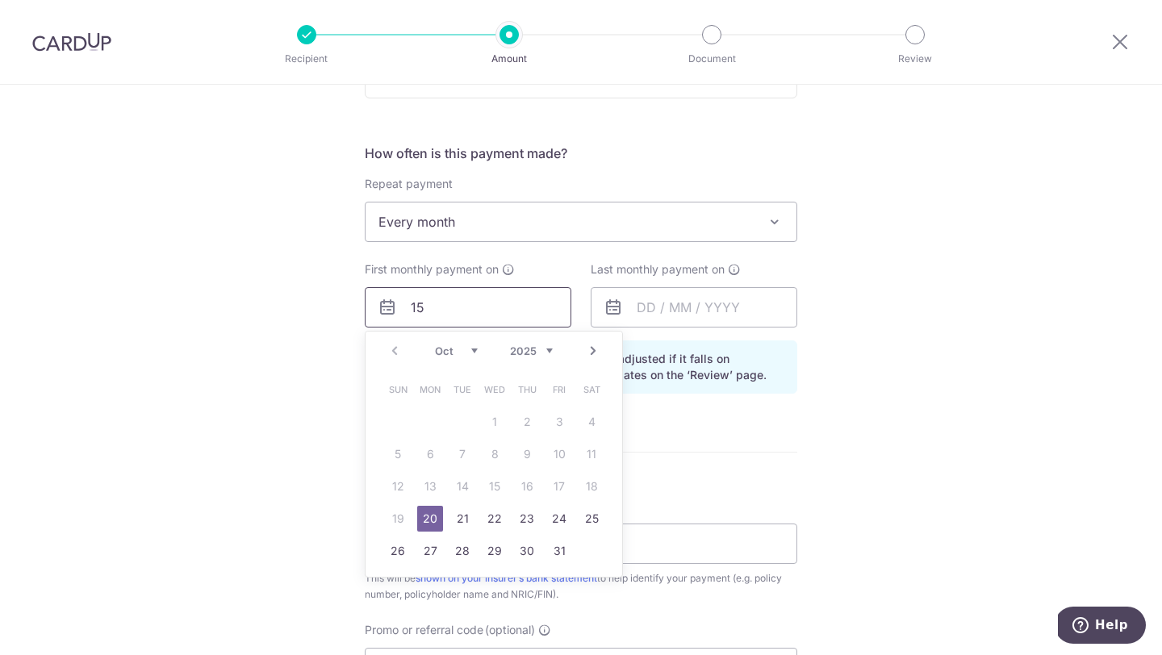
click at [486, 314] on input "15" at bounding box center [468, 307] width 207 height 40
type input "15/10/2025"
click at [820, 417] on div "Tell us more about your payment Enter payment amount SGD 1,000.00 1000.00 Selec…" at bounding box center [581, 270] width 1162 height 1503
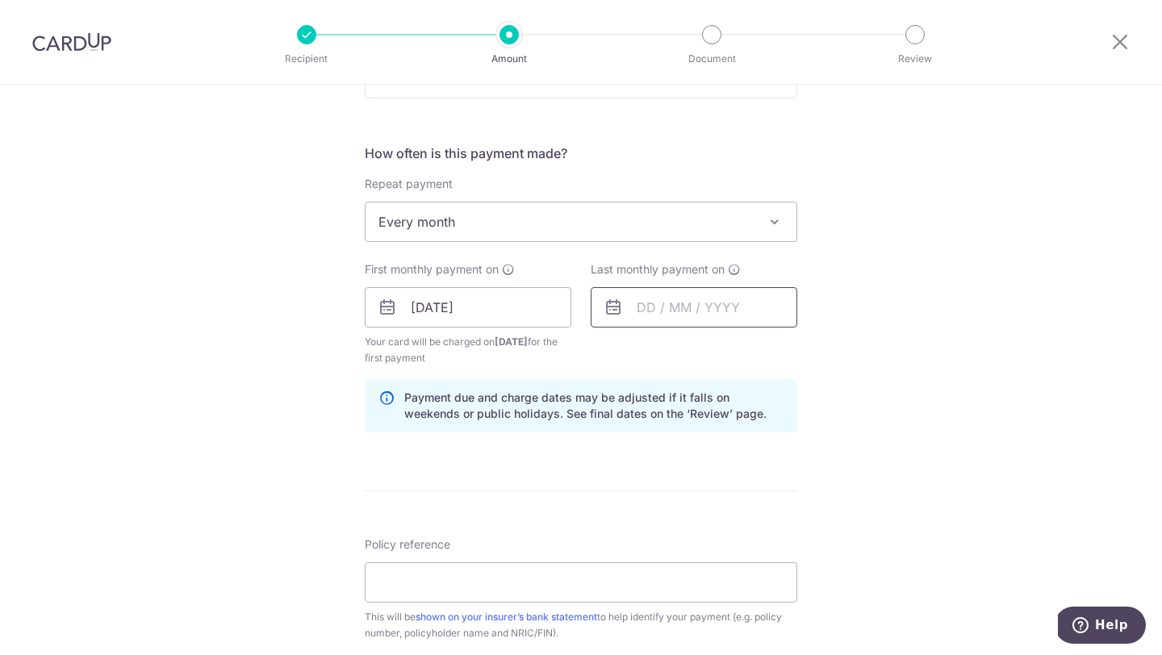
click at [637, 303] on input "text" at bounding box center [694, 307] width 207 height 40
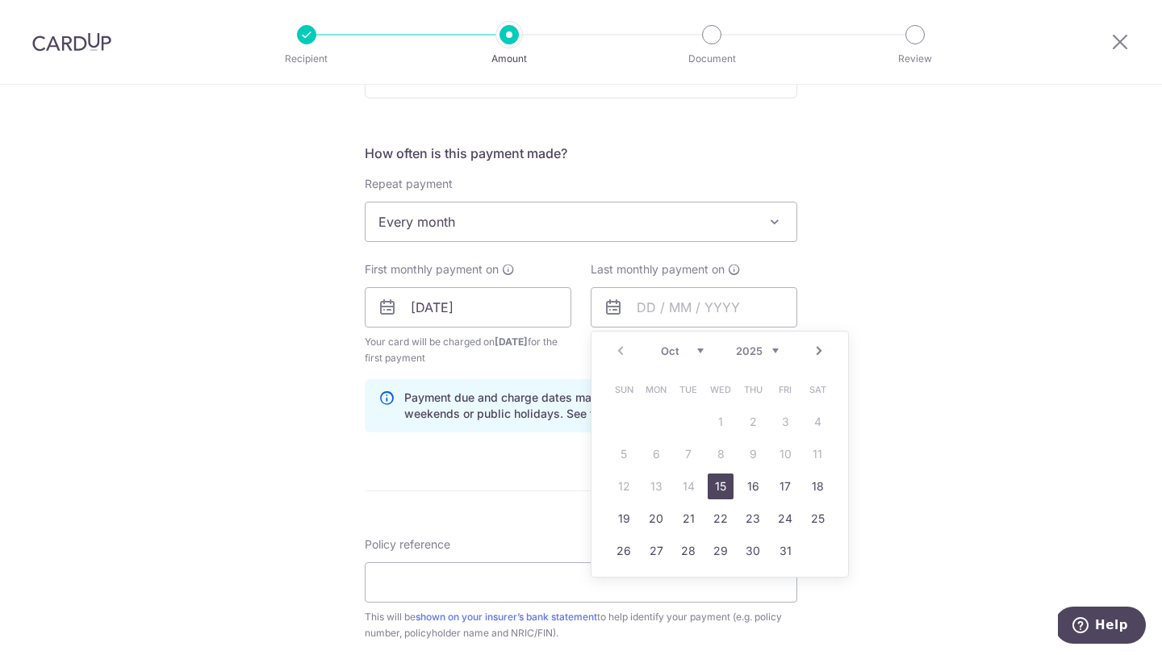
click at [778, 349] on select "2025 2026 2027 2028 2029 2030 2031 2032 2033 2034 2035" at bounding box center [757, 350] width 43 height 13
click at [693, 487] on link "15" at bounding box center [688, 487] width 26 height 26
type input "15/10/2030"
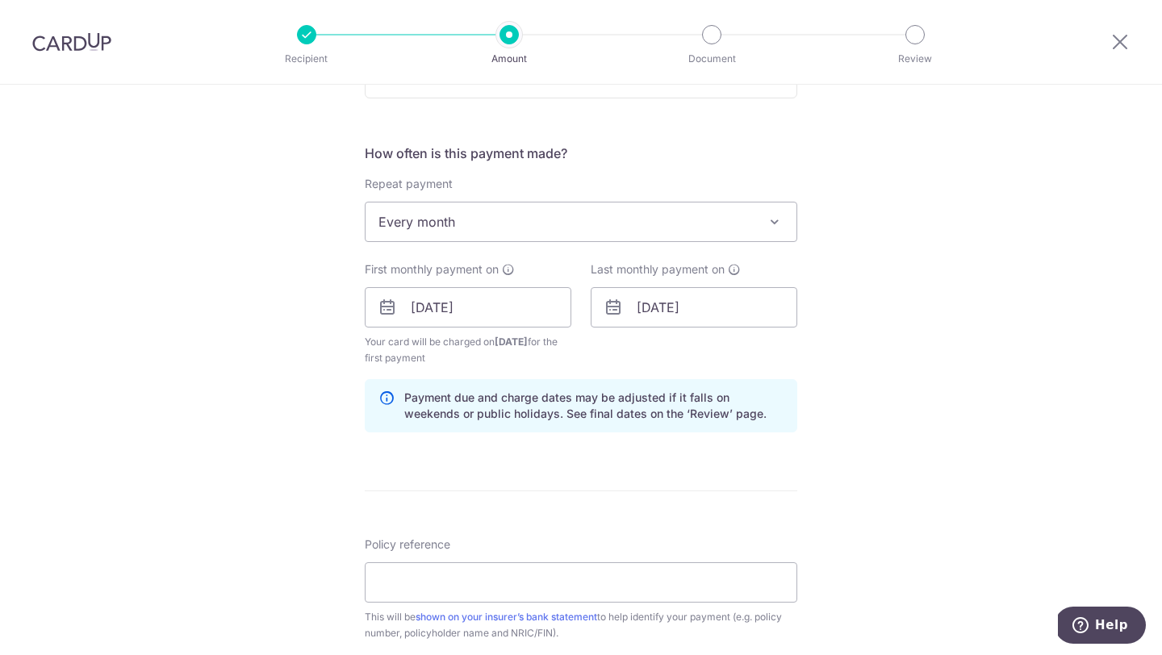
click at [866, 293] on div "Tell us more about your payment Enter payment amount SGD 1,000.00 1000.00 Selec…" at bounding box center [581, 290] width 1162 height 1542
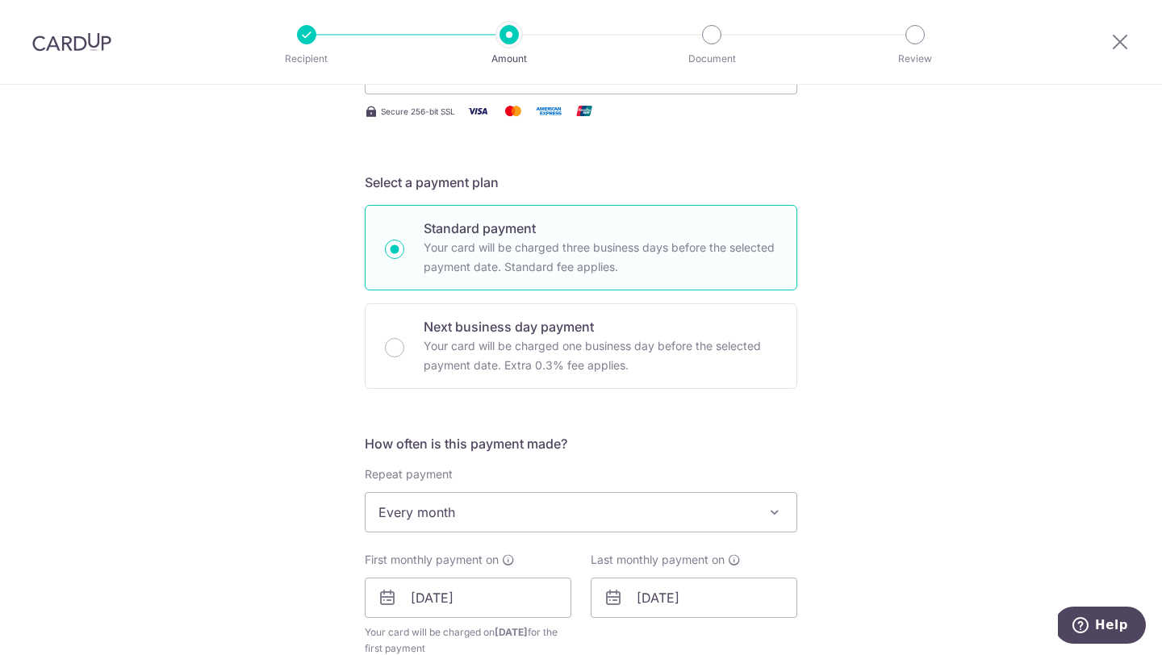
scroll to position [0, 0]
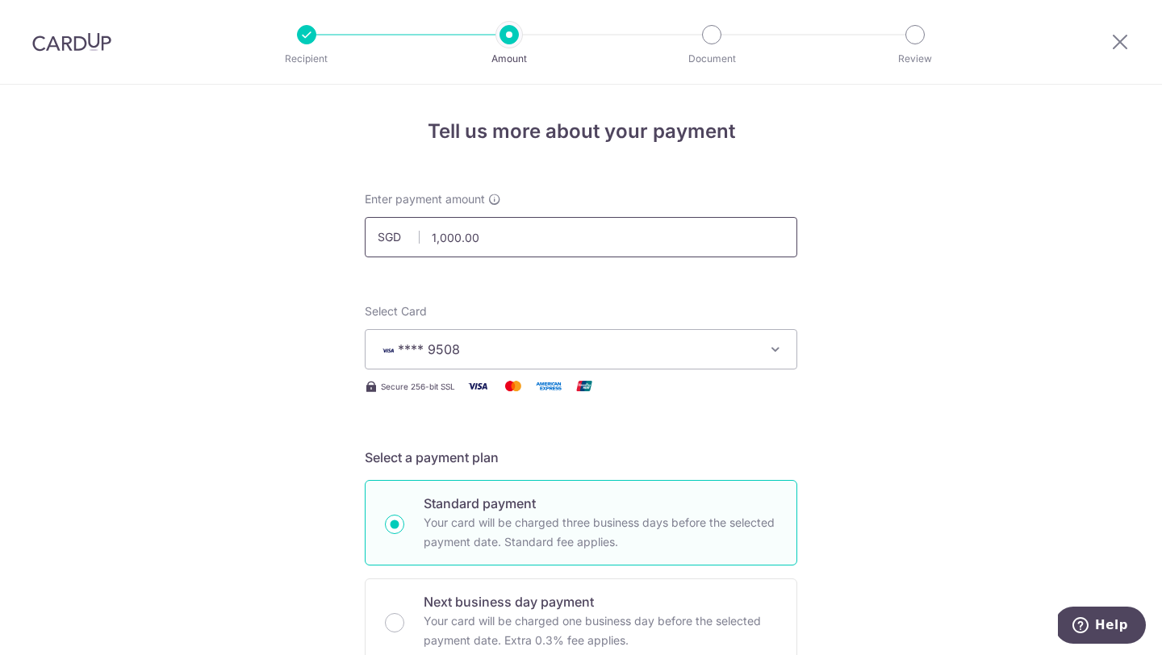
click at [516, 248] on input "1,000.00" at bounding box center [581, 237] width 432 height 40
type input "1,024.60"
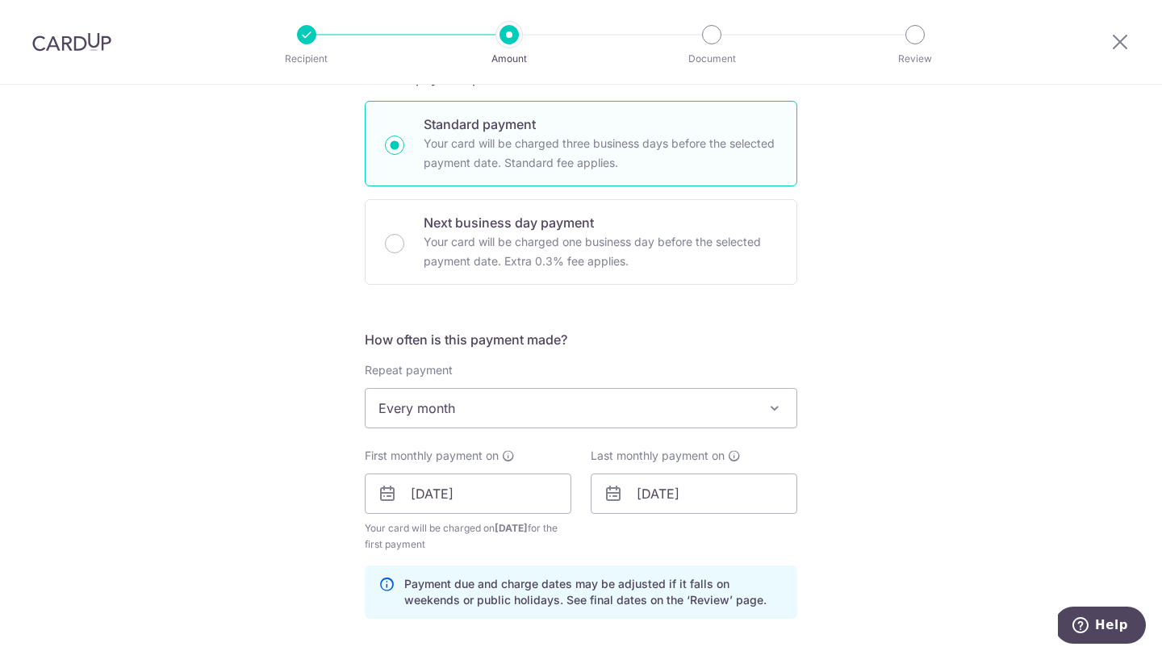
scroll to position [399, 0]
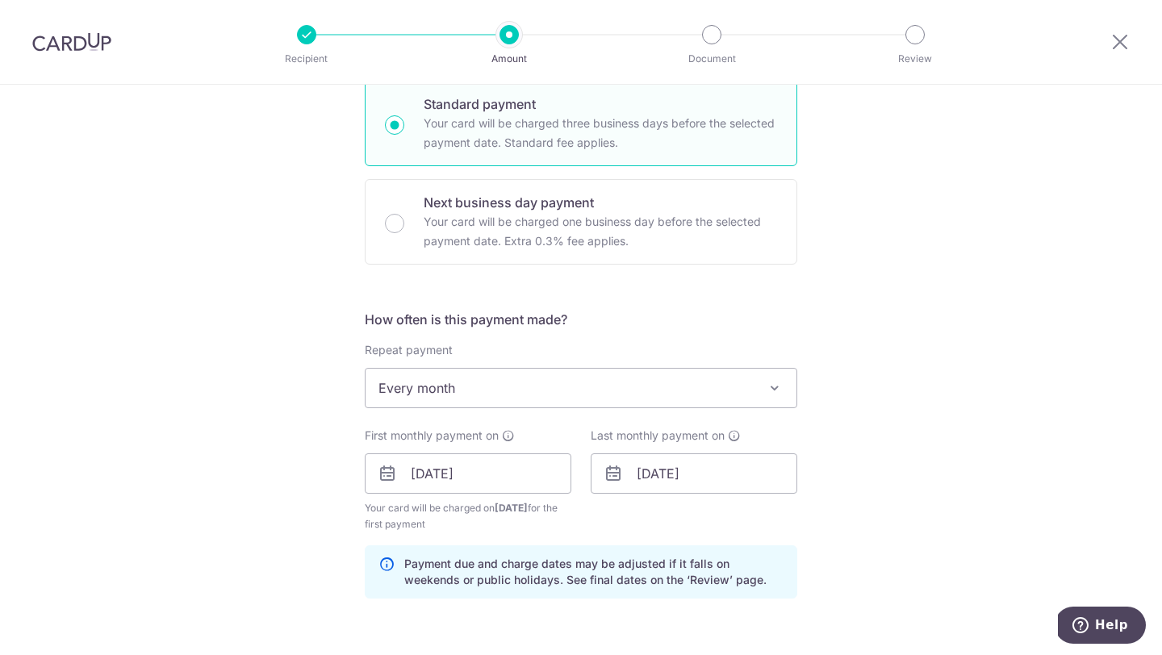
click at [1088, 285] on div "Tell us more about your payment Enter payment amount SGD 1,024.60 1024.60 Selec…" at bounding box center [581, 456] width 1162 height 1542
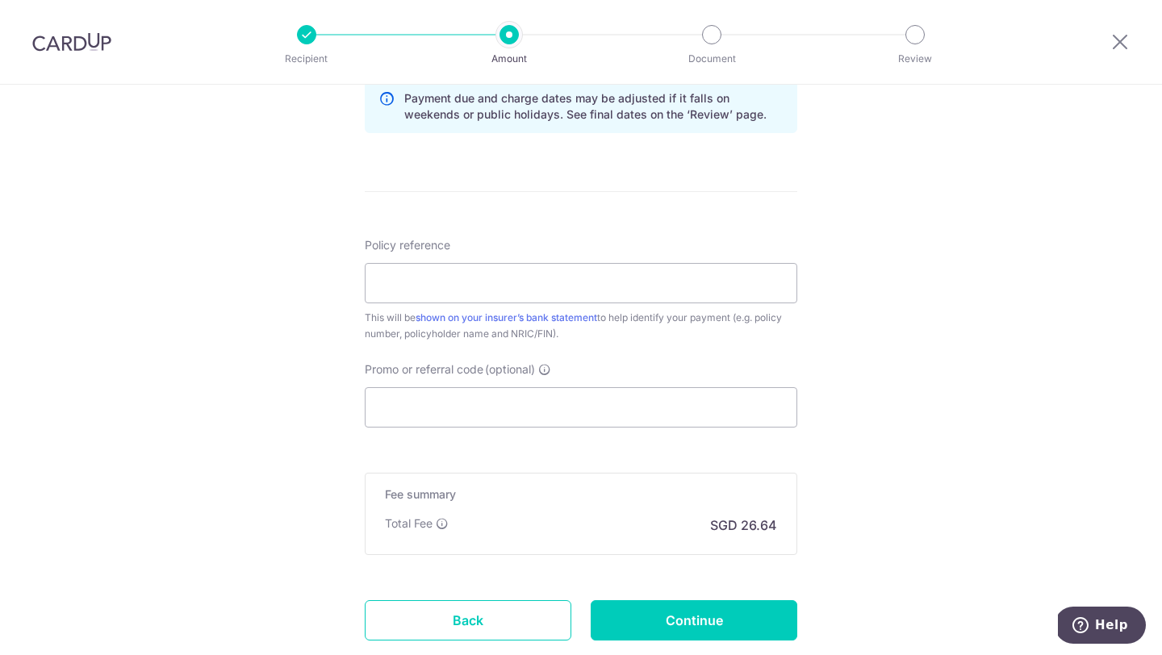
scroll to position [971, 0]
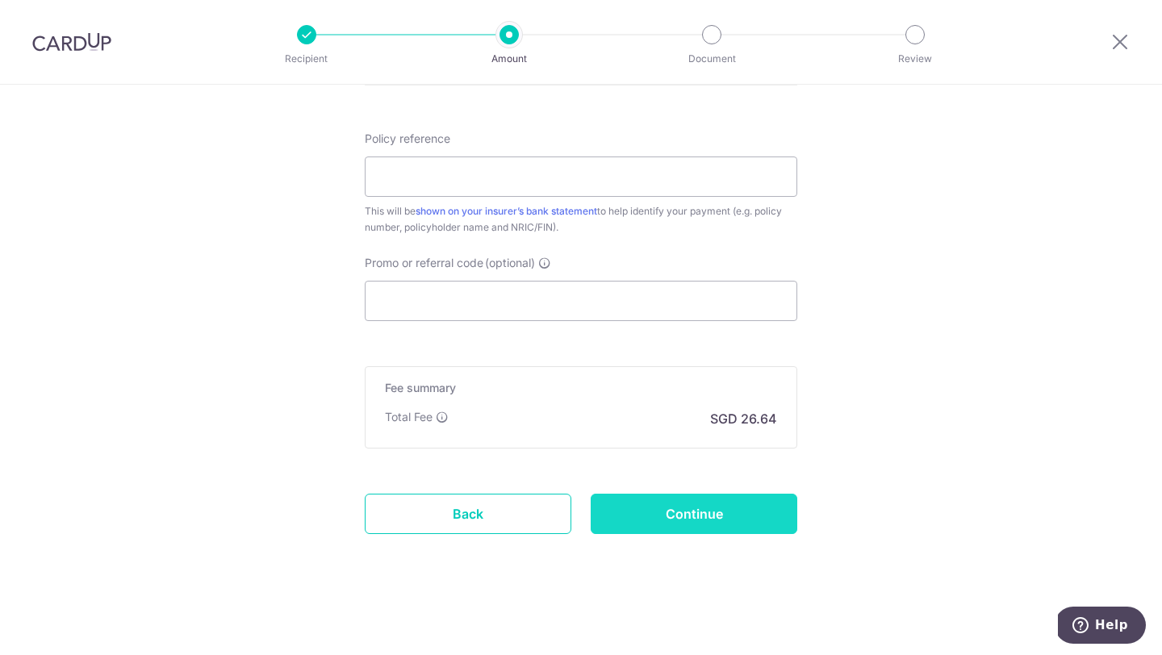
click at [728, 518] on input "Continue" at bounding box center [694, 514] width 207 height 40
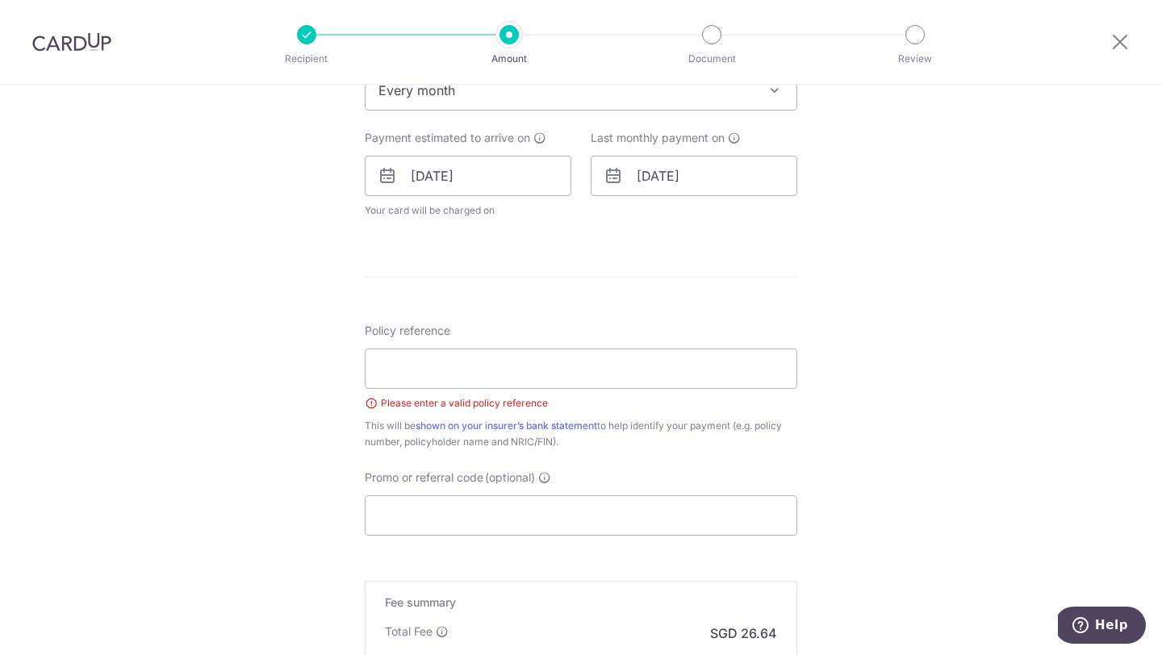
scroll to position [694, 0]
click at [670, 384] on input "Policy reference" at bounding box center [581, 372] width 432 height 40
paste input "A0560024"
type input "A0560024"
click at [211, 490] on div "Tell us more about your payment Enter payment amount SGD 1,024.60 1024.60 Selec…" at bounding box center [581, 132] width 1162 height 1482
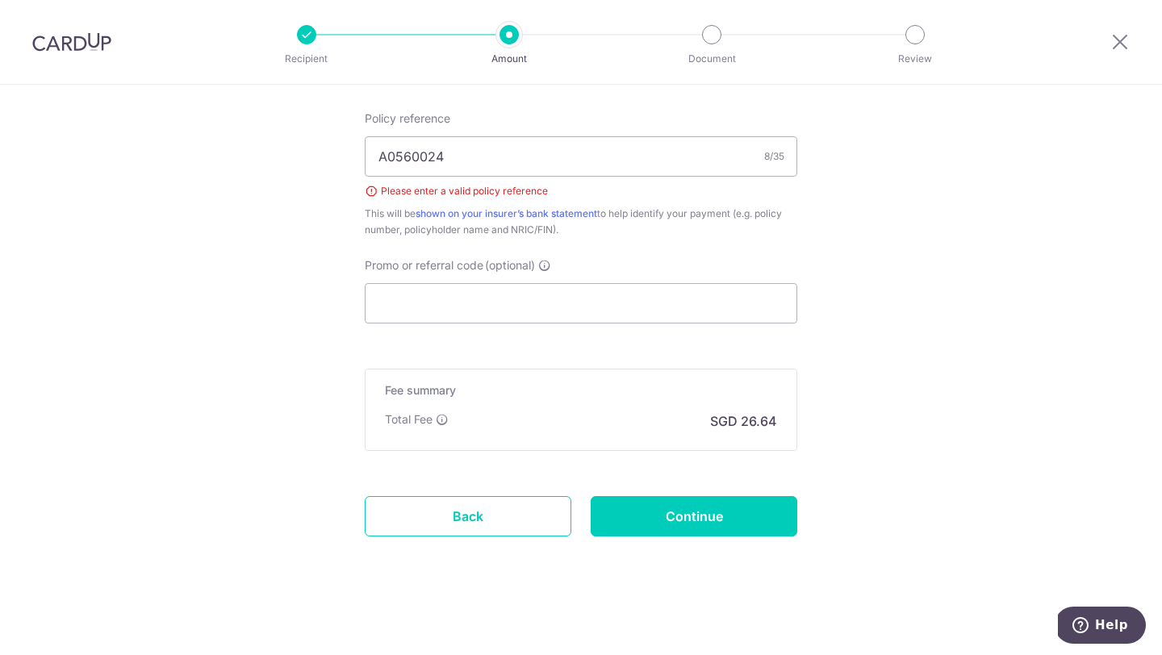
scroll to position [912, 0]
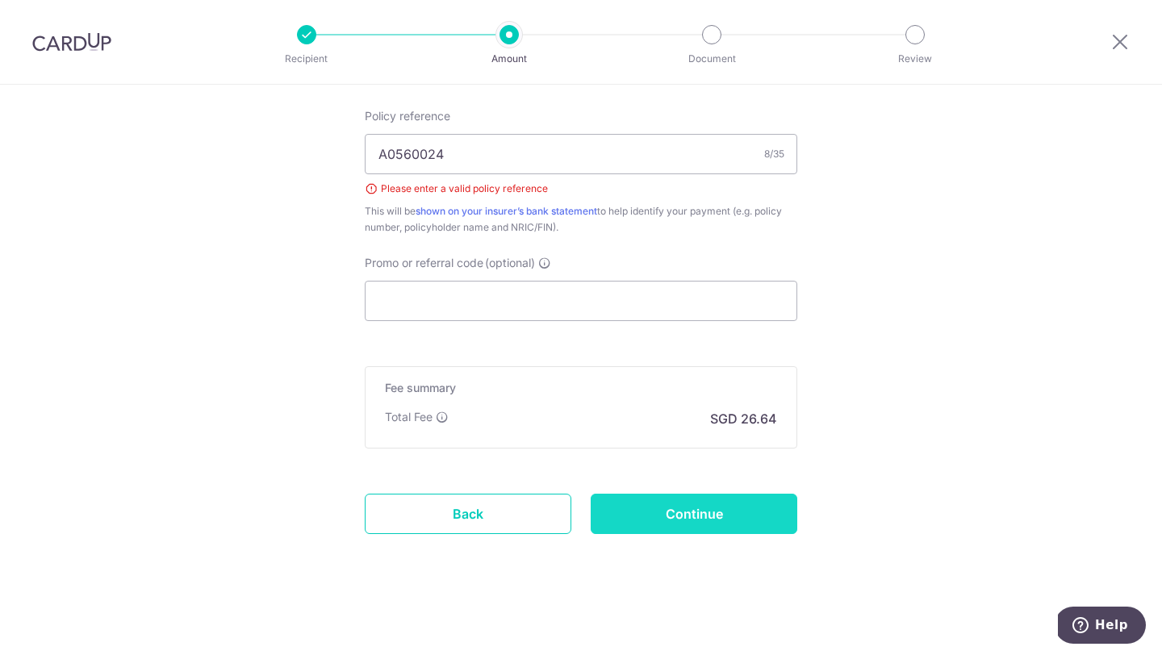
click at [682, 511] on input "Continue" at bounding box center [694, 514] width 207 height 40
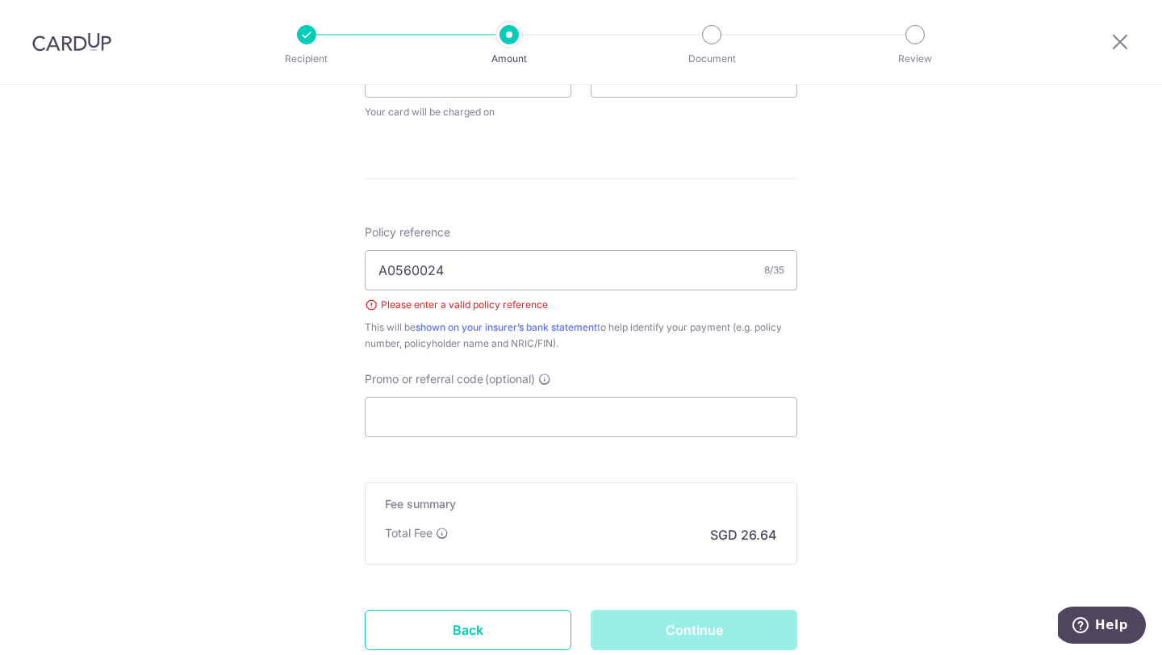
scroll to position [820, 0]
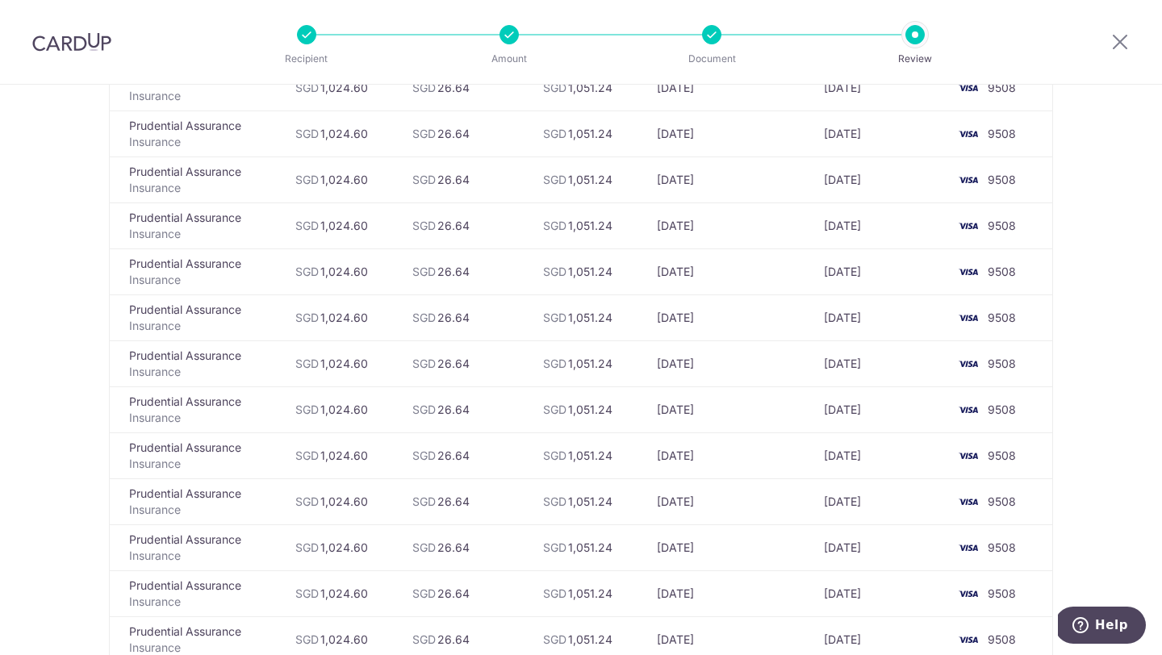
scroll to position [2672, 0]
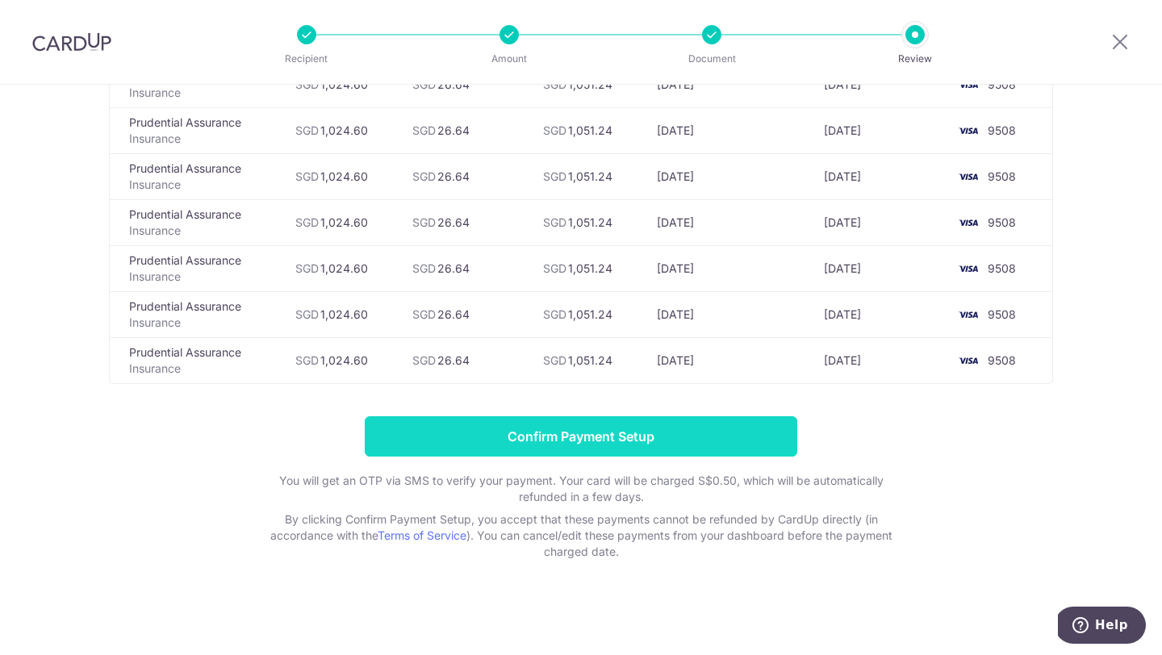
click at [691, 440] on input "Confirm Payment Setup" at bounding box center [581, 436] width 432 height 40
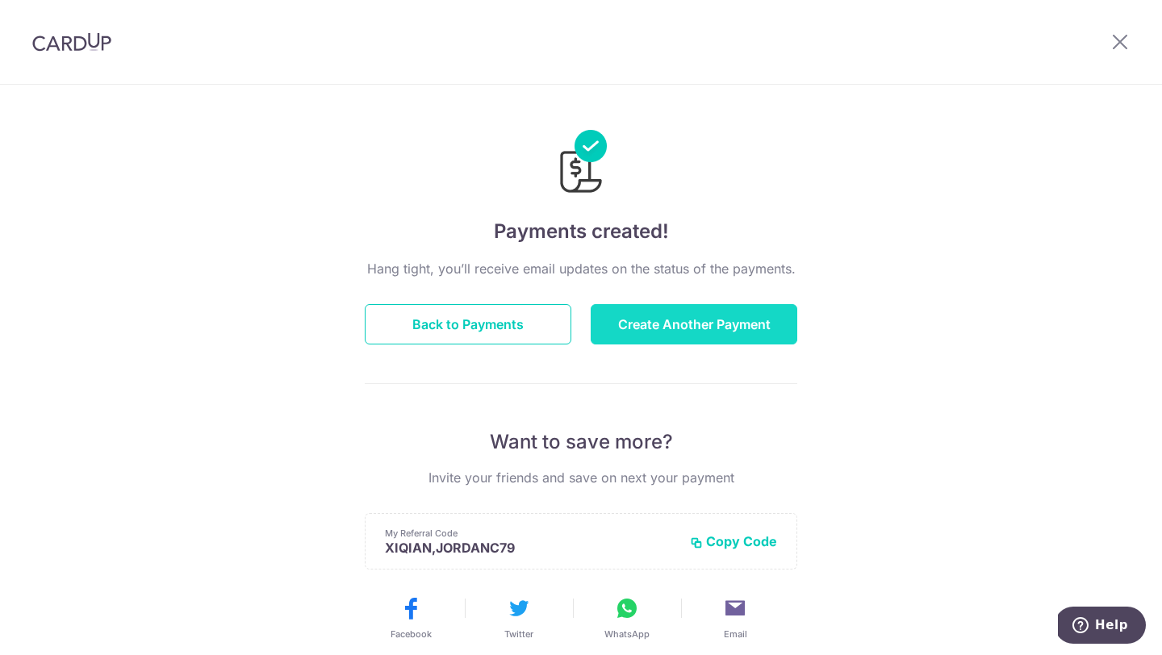
click at [727, 323] on button "Create Another Payment" at bounding box center [694, 324] width 207 height 40
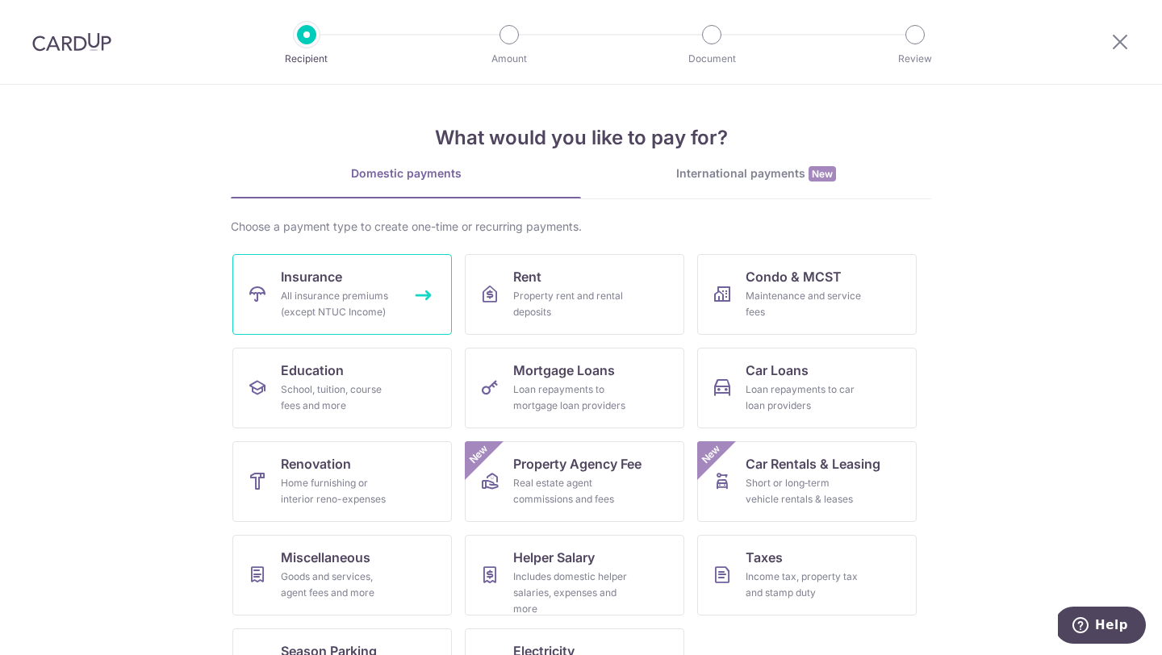
click at [328, 296] on div "All insurance premiums (except NTUC Income)" at bounding box center [339, 304] width 116 height 32
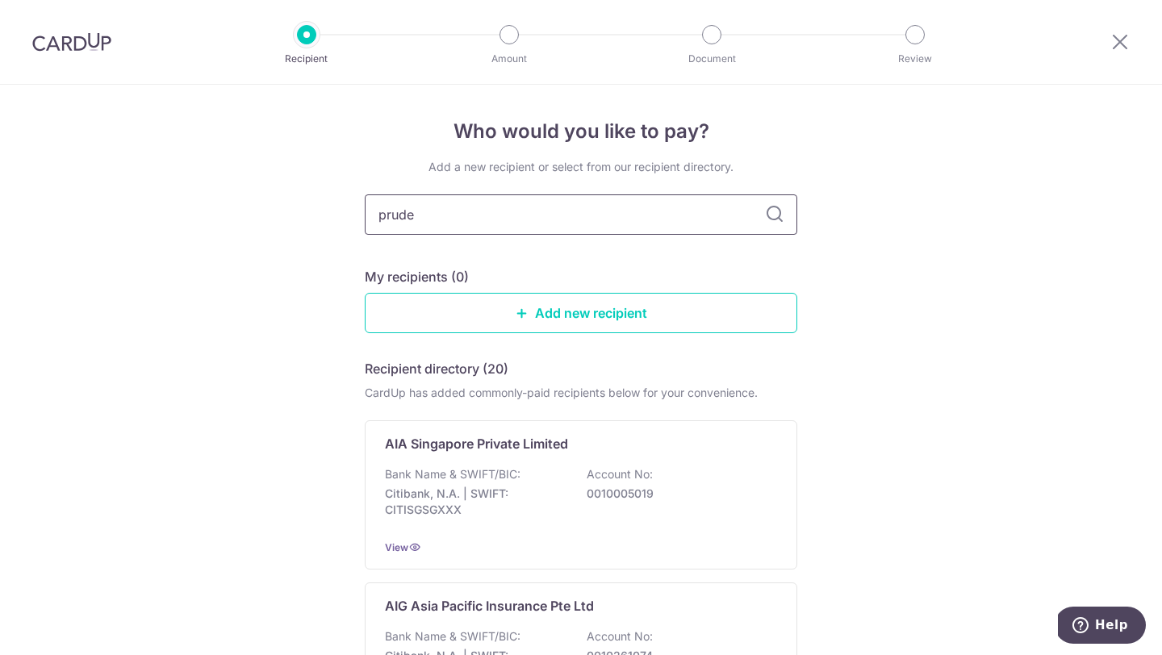
type input "[PERSON_NAME]"
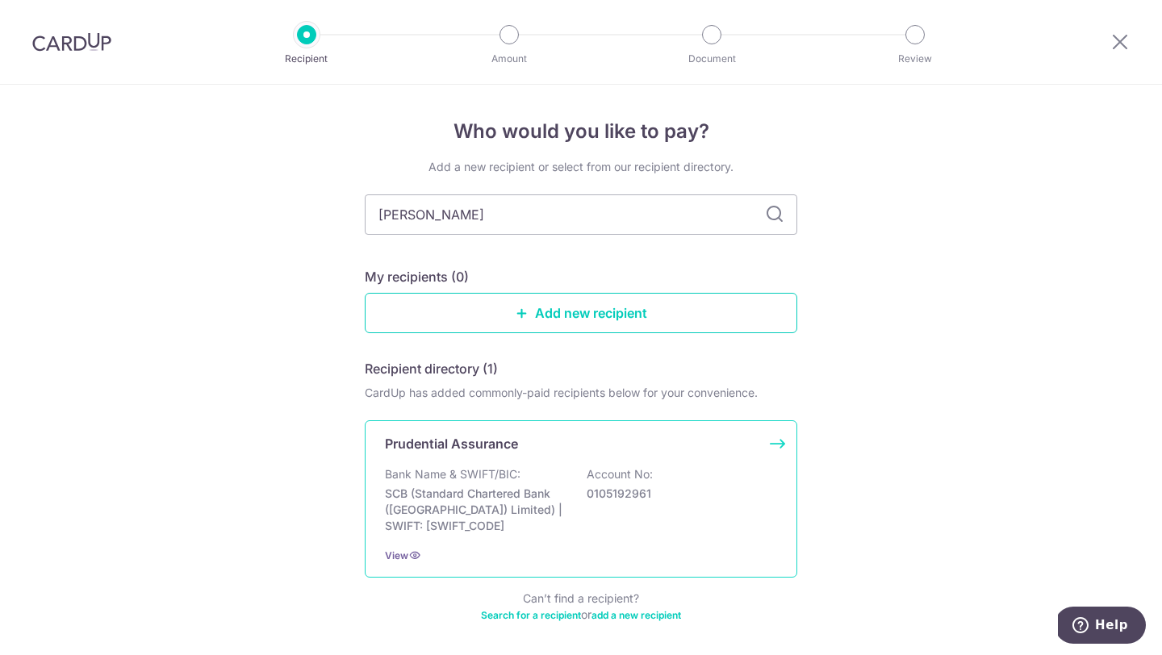
click at [484, 482] on p "Bank Name & SWIFT/BIC:" at bounding box center [453, 474] width 136 height 16
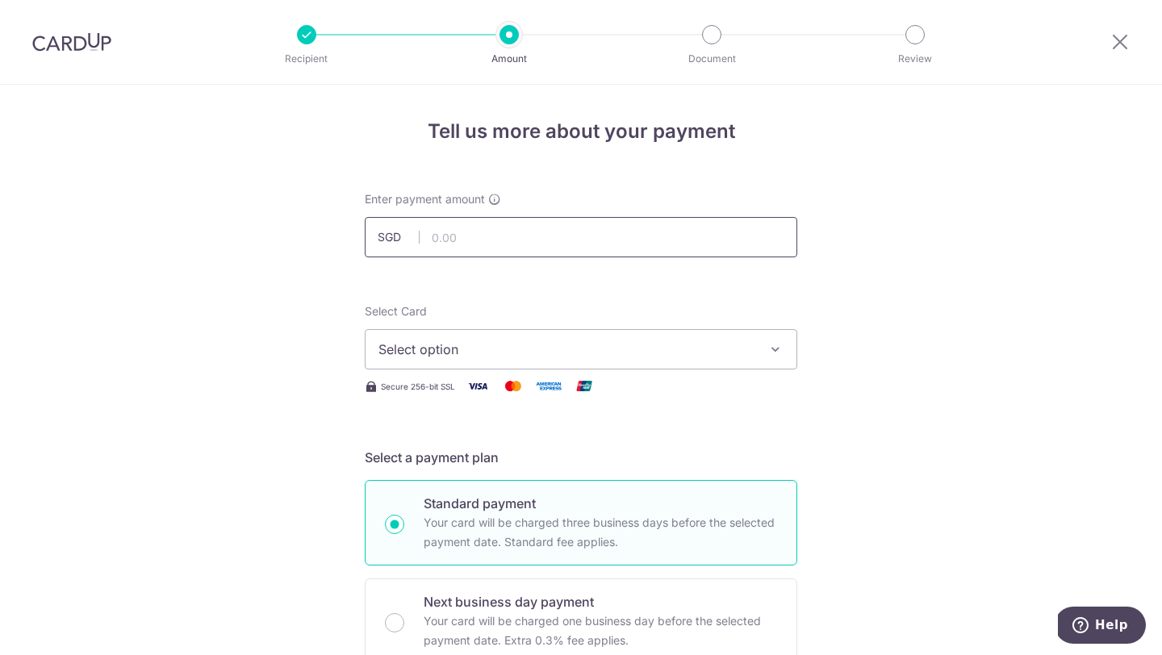
click at [568, 230] on input "text" at bounding box center [581, 237] width 432 height 40
type input "3,260.60"
click at [436, 357] on span "Select option" at bounding box center [566, 349] width 376 height 19
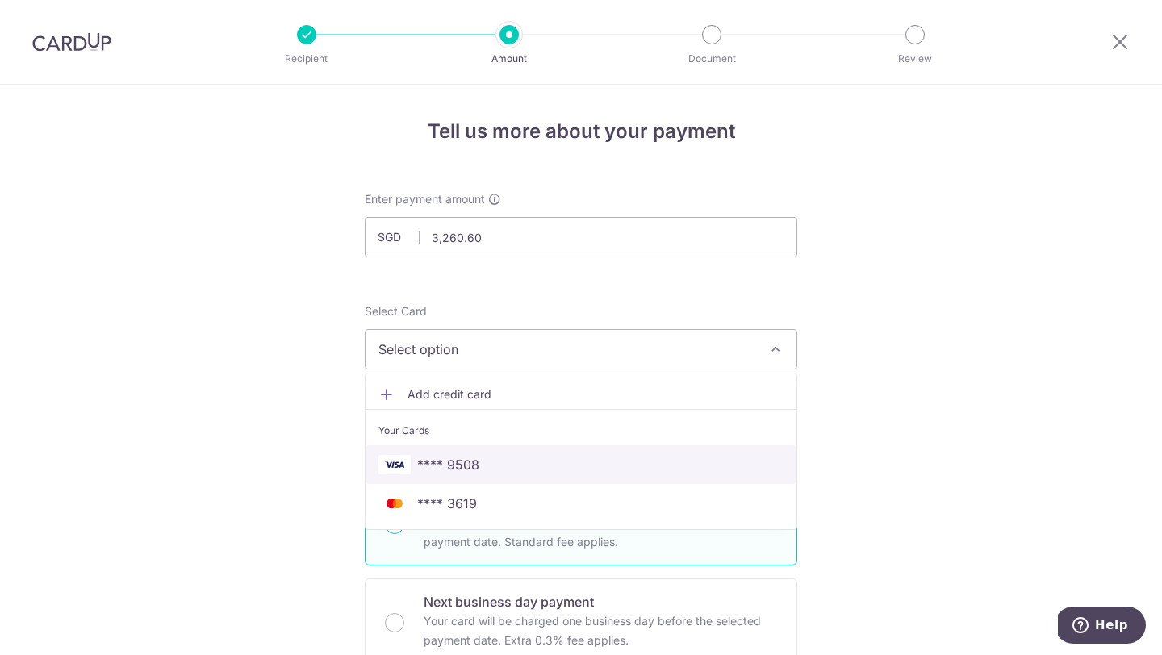
click at [435, 461] on span "**** 9508" at bounding box center [448, 464] width 62 height 19
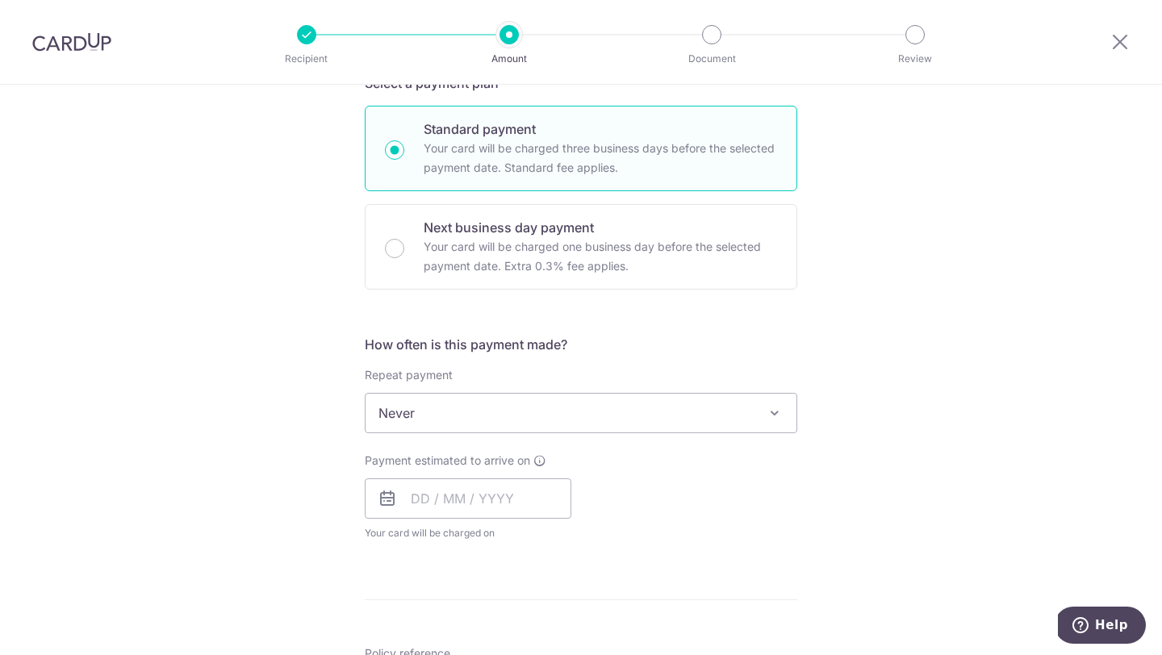
scroll to position [376, 0]
click at [719, 402] on span "Never" at bounding box center [580, 411] width 431 height 39
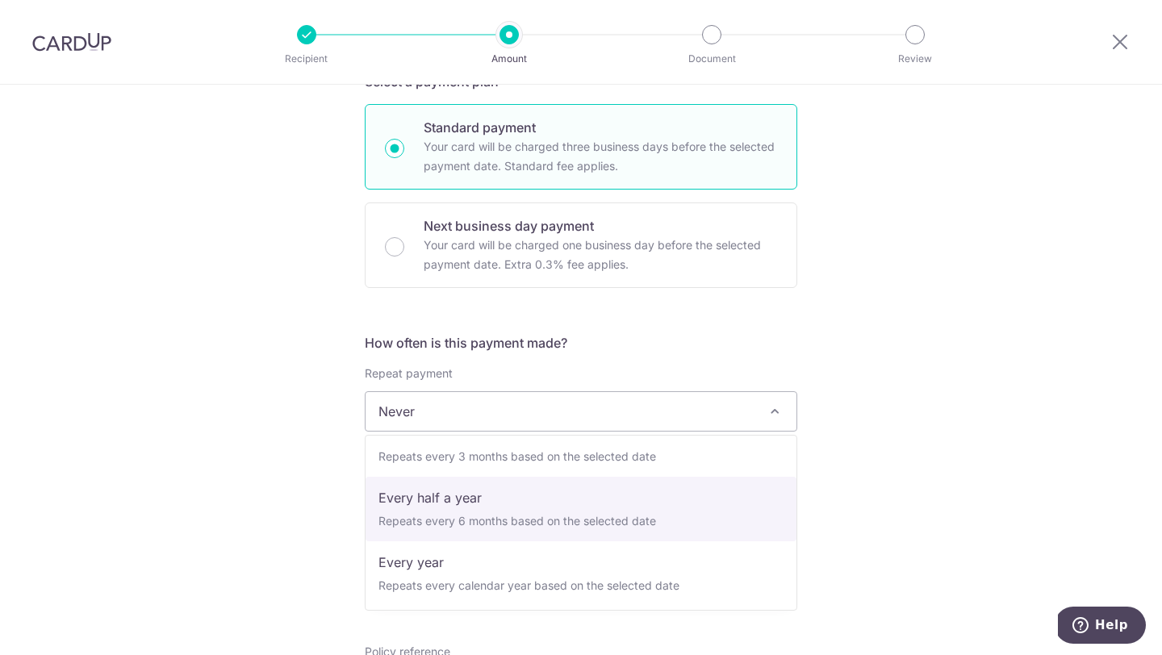
scroll to position [226, 0]
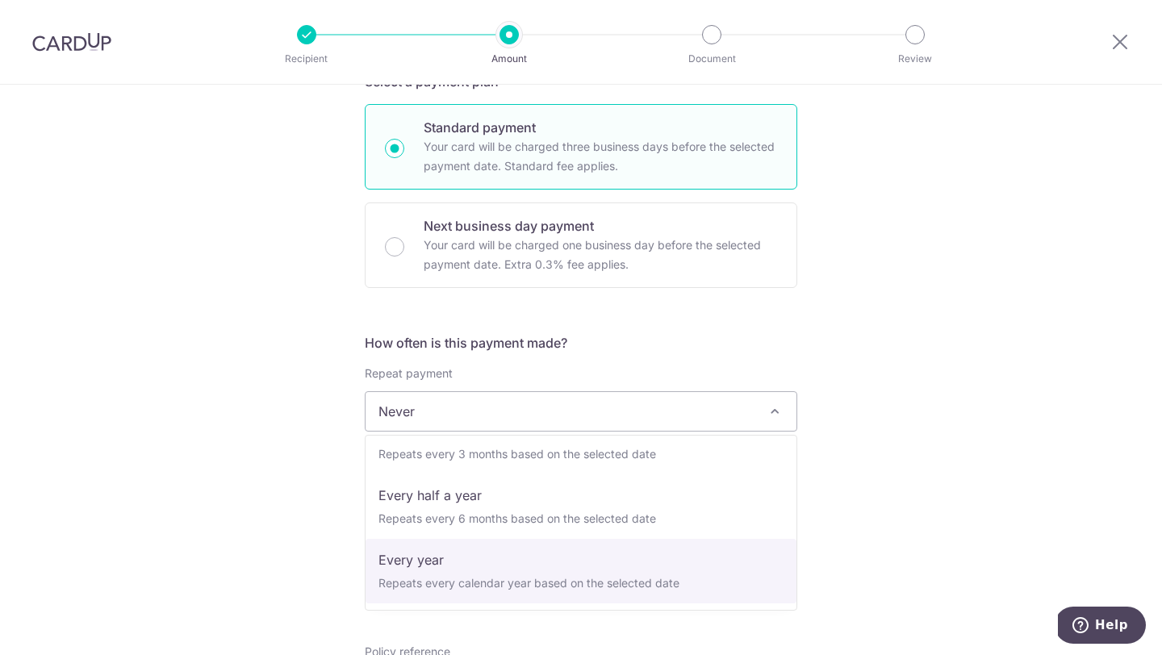
select select "6"
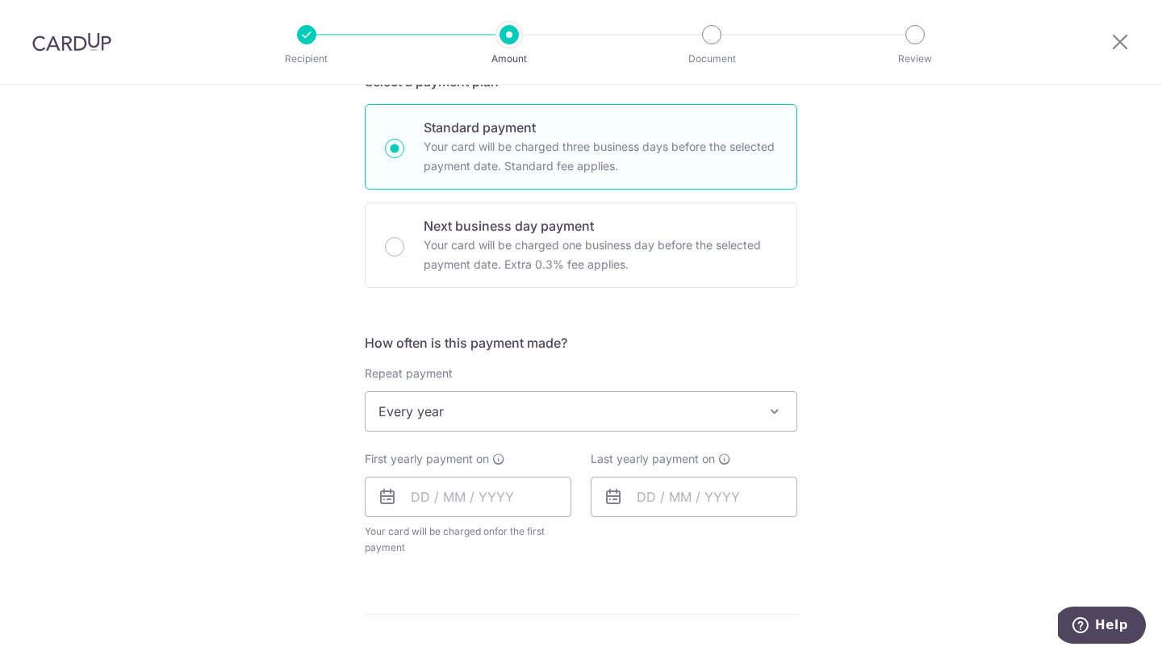
click at [882, 385] on div "Tell us more about your payment Enter payment amount SGD 3,260.60 3260.60 Selec…" at bounding box center [581, 447] width 1162 height 1476
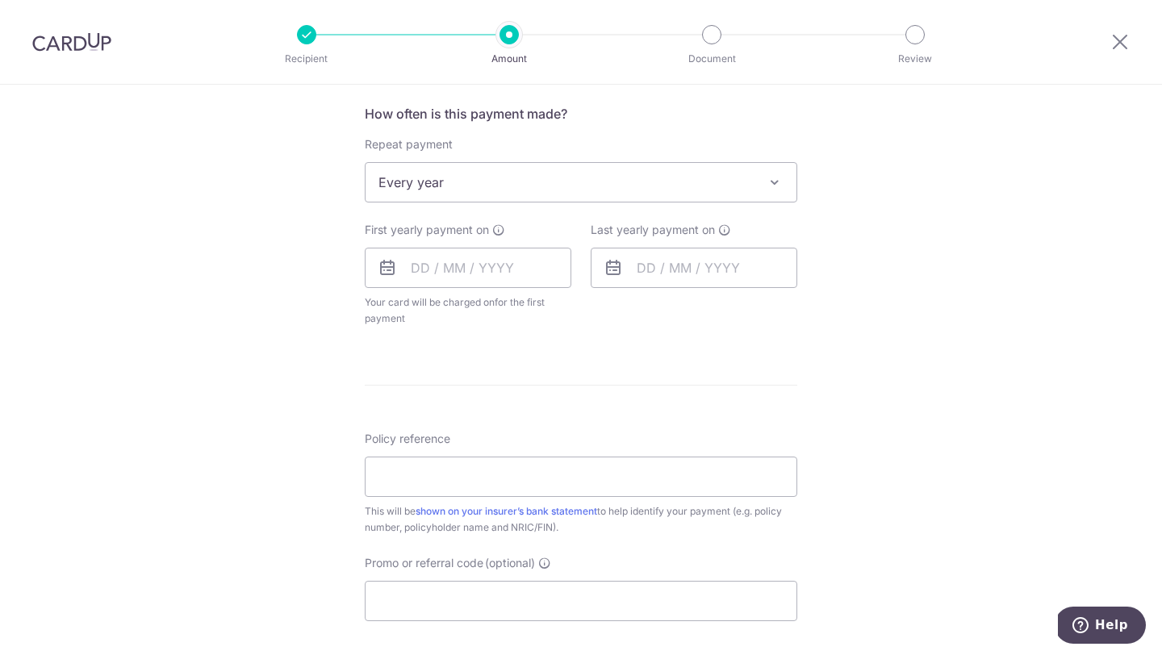
scroll to position [609, 0]
click at [424, 266] on input "text" at bounding box center [468, 264] width 207 height 40
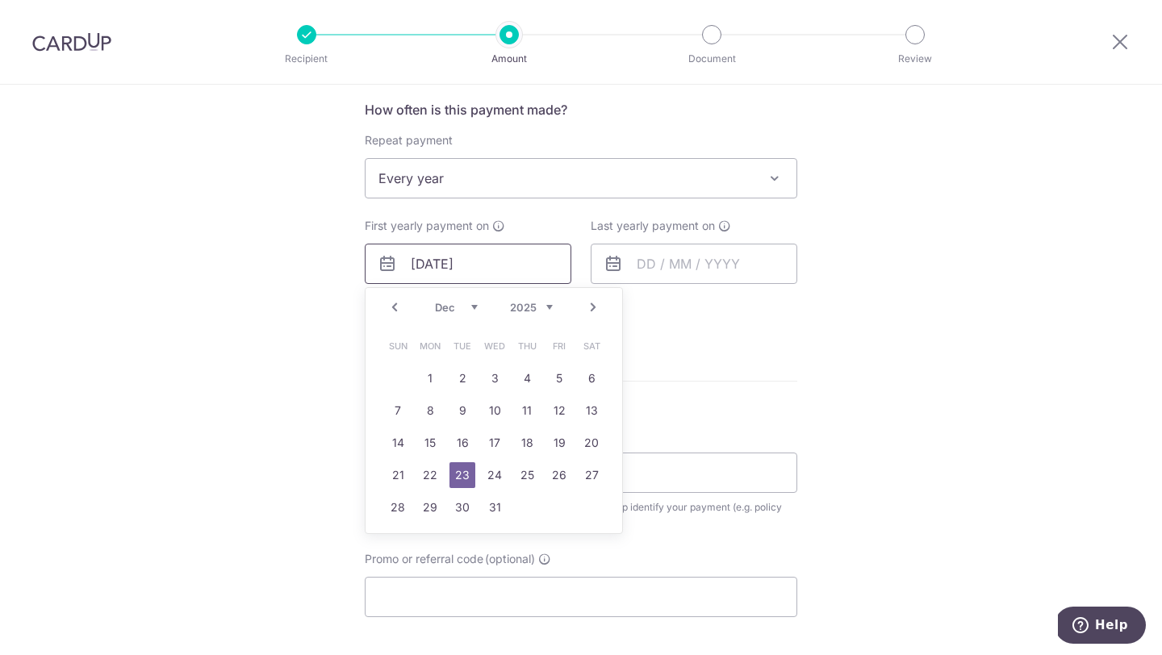
type input "[DATE]"
click at [794, 297] on div "Last yearly payment on" at bounding box center [694, 270] width 226 height 105
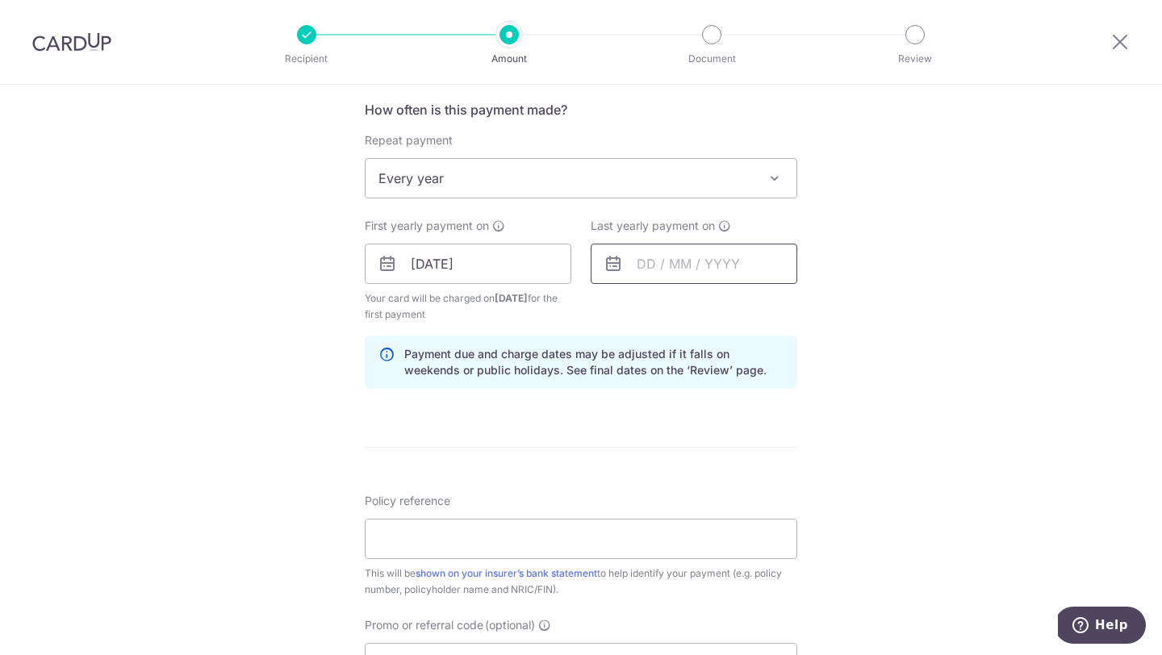
click at [631, 265] on input "text" at bounding box center [694, 264] width 207 height 40
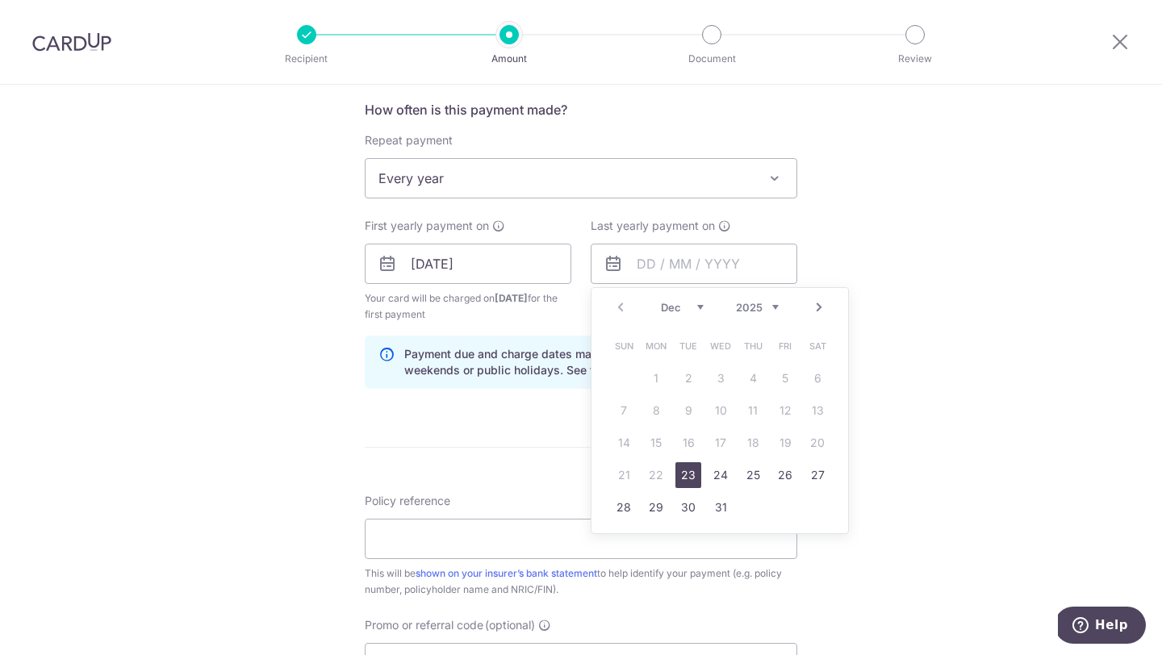
click at [766, 303] on select "2025 2026 2027 2028 2029 2030 2031 2032 2033 2034 2035" at bounding box center [757, 307] width 43 height 13
click at [652, 475] on link "23" at bounding box center [656, 475] width 26 height 26
type input "23/12/2030"
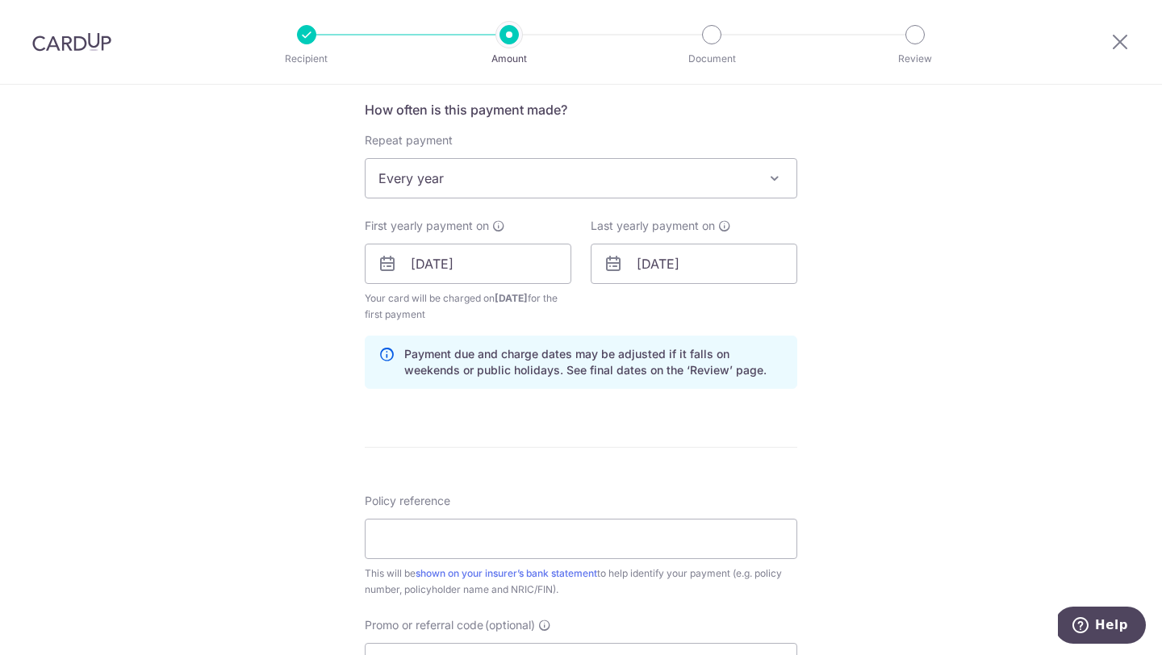
click at [900, 278] on div "Tell us more about your payment Enter payment amount SGD 3,260.60 3260.60 Selec…" at bounding box center [581, 247] width 1162 height 1542
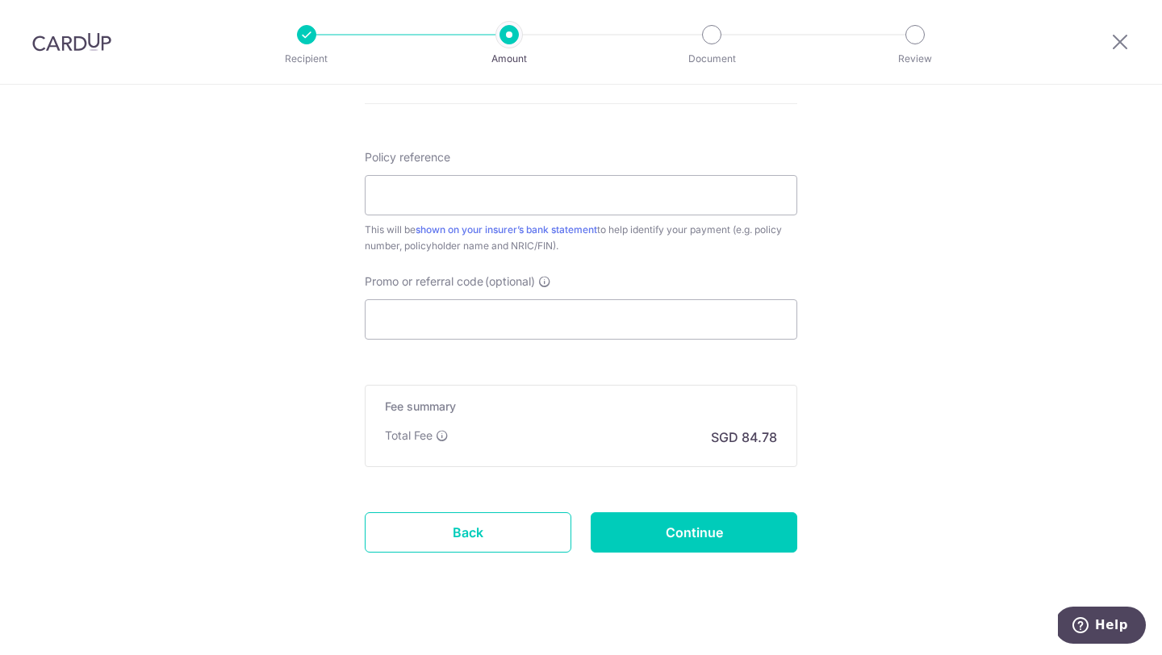
scroll to position [963, 0]
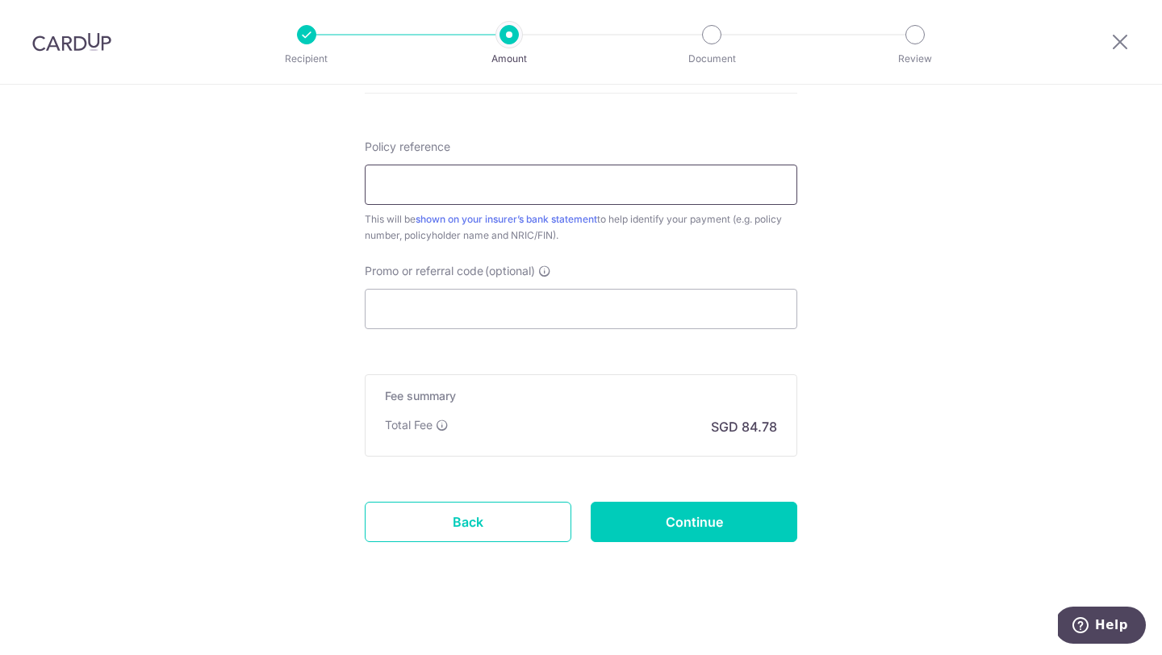
click at [749, 176] on input "Policy reference" at bounding box center [581, 185] width 432 height 40
paste input "87167044"
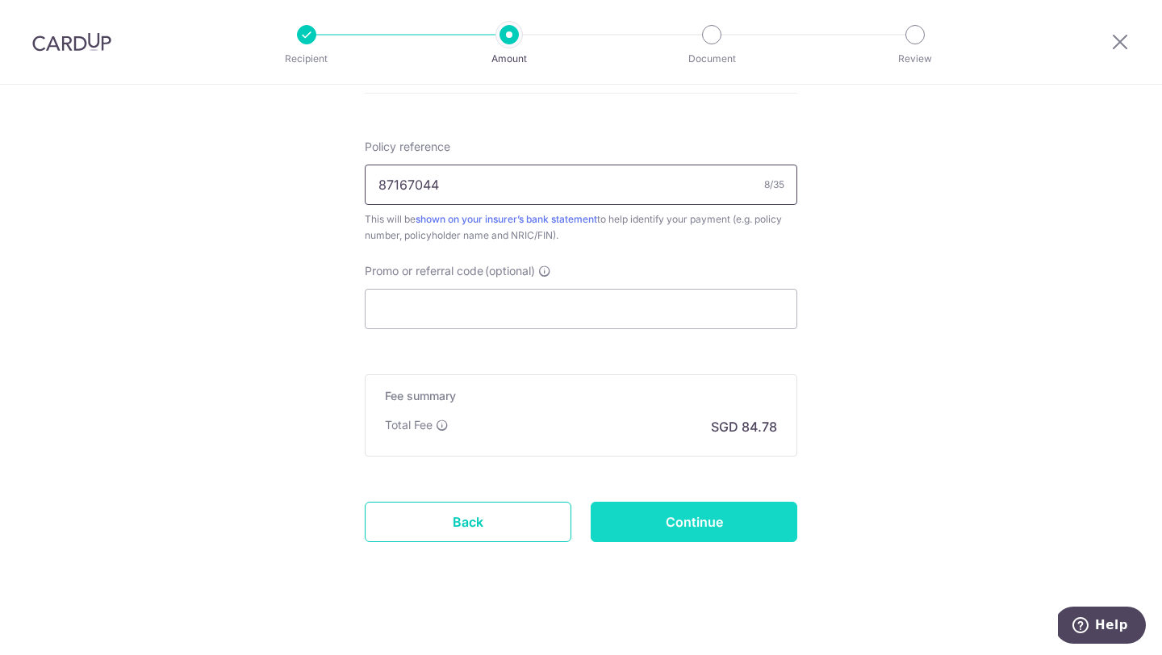
type input "87167044"
click at [742, 516] on input "Continue" at bounding box center [694, 522] width 207 height 40
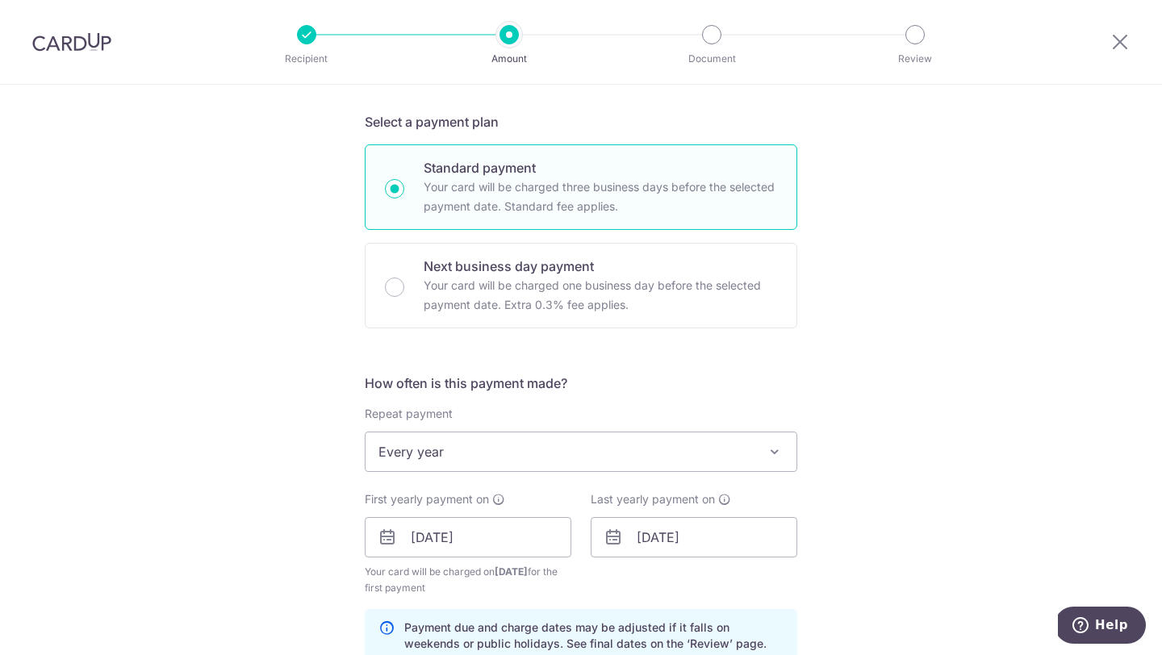
scroll to position [332, 0]
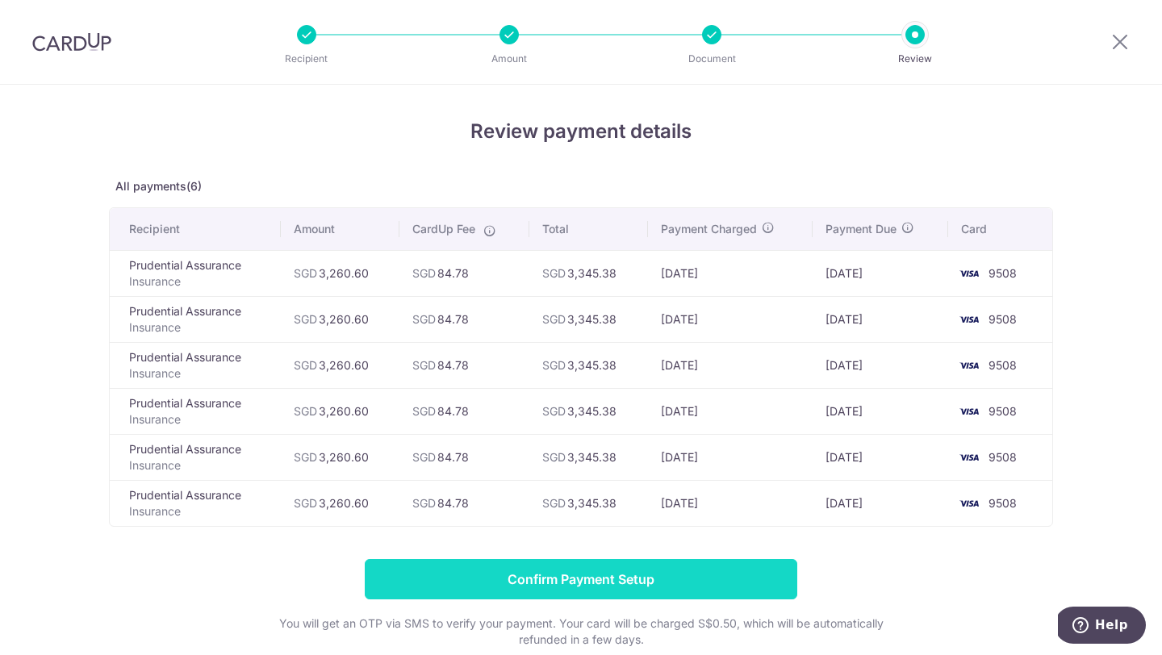
click at [587, 584] on input "Confirm Payment Setup" at bounding box center [581, 579] width 432 height 40
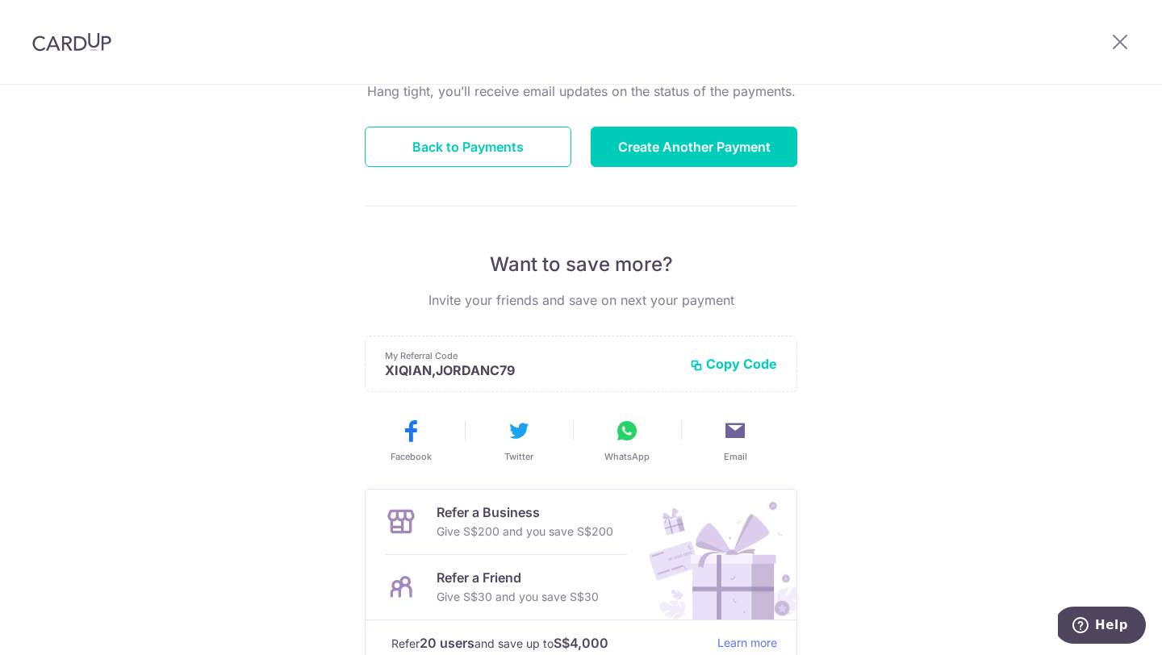
scroll to position [178, 0]
click at [478, 159] on button "Back to Payments" at bounding box center [468, 146] width 207 height 40
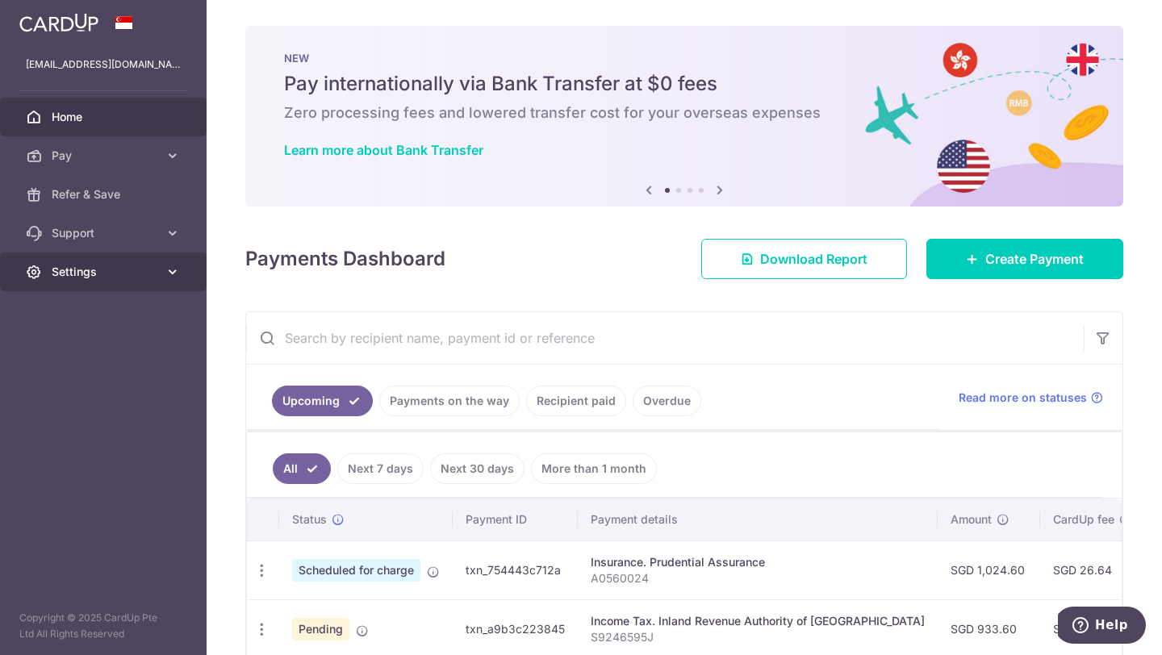
click at [165, 277] on icon at bounding box center [173, 272] width 16 height 16
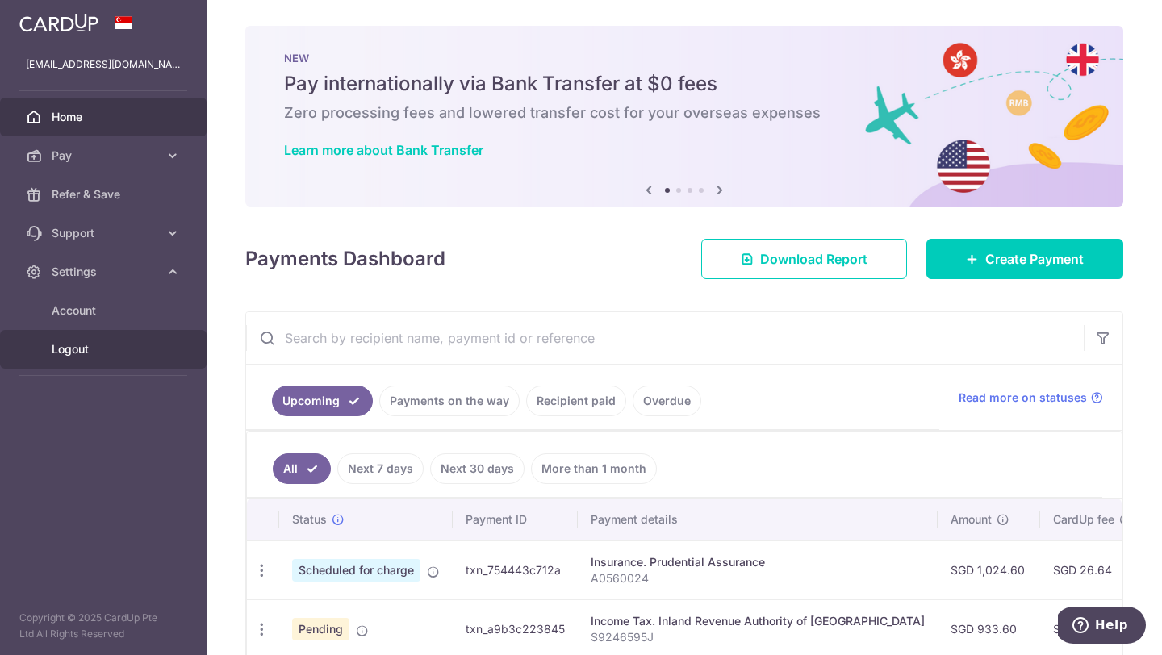
click at [80, 346] on span "Logout" at bounding box center [105, 349] width 106 height 16
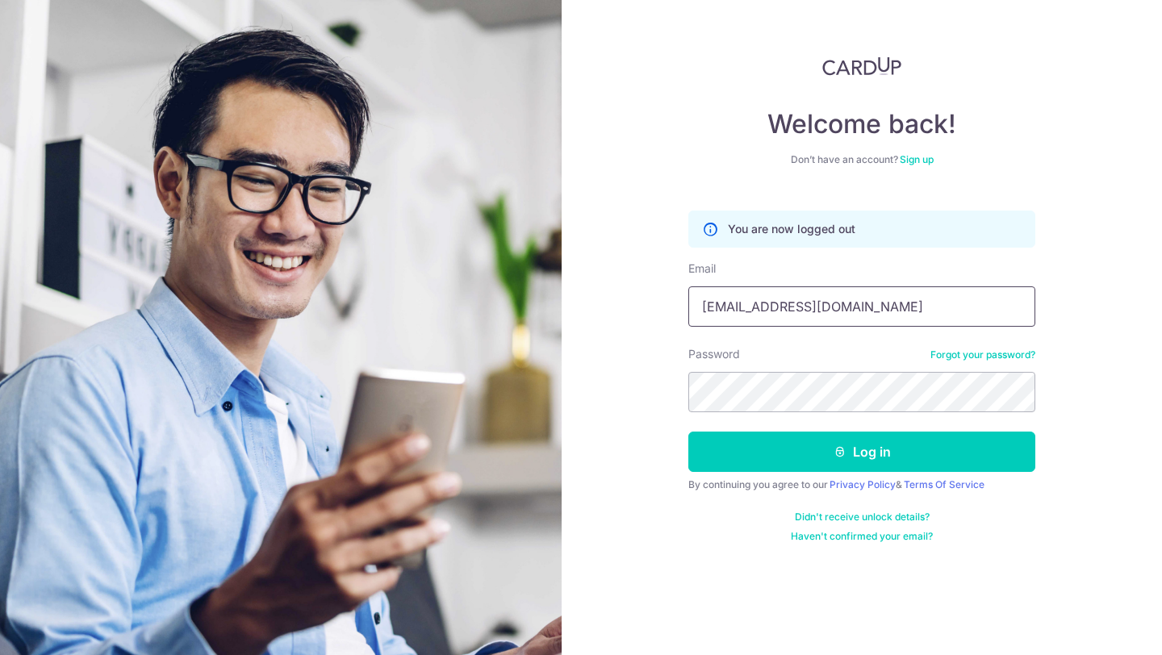
click at [774, 321] on input "[EMAIL_ADDRESS][DOMAIN_NAME]" at bounding box center [861, 306] width 347 height 40
type input "[PERSON_NAME][EMAIL_ADDRESS][DOMAIN_NAME]"
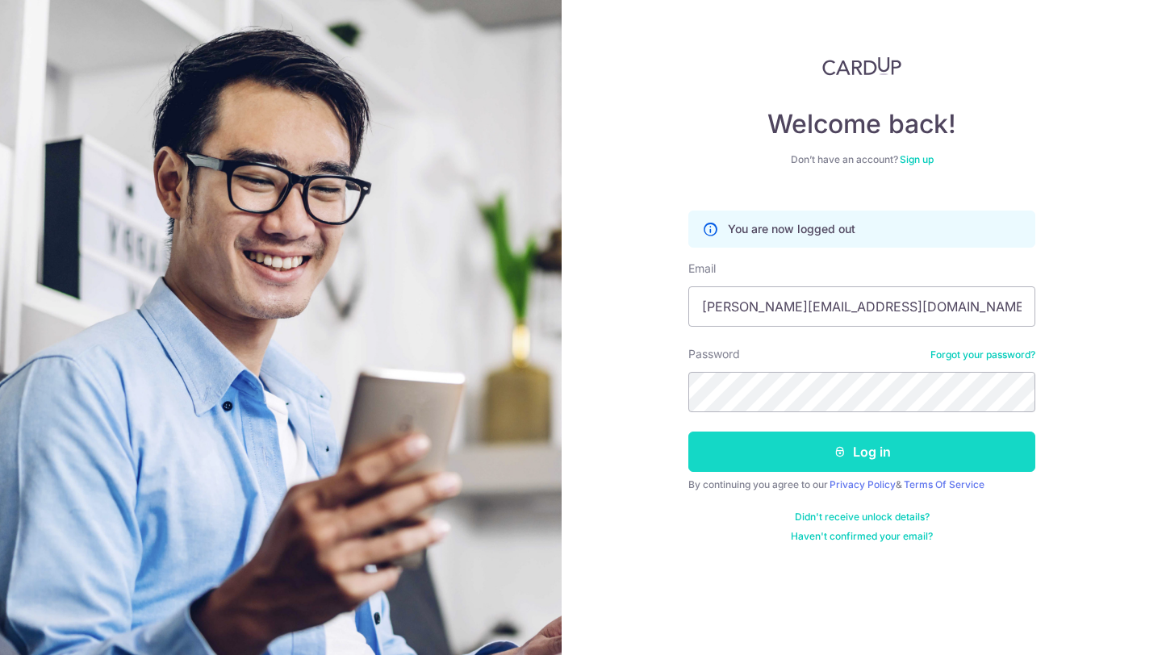
click at [800, 461] on button "Log in" at bounding box center [861, 452] width 347 height 40
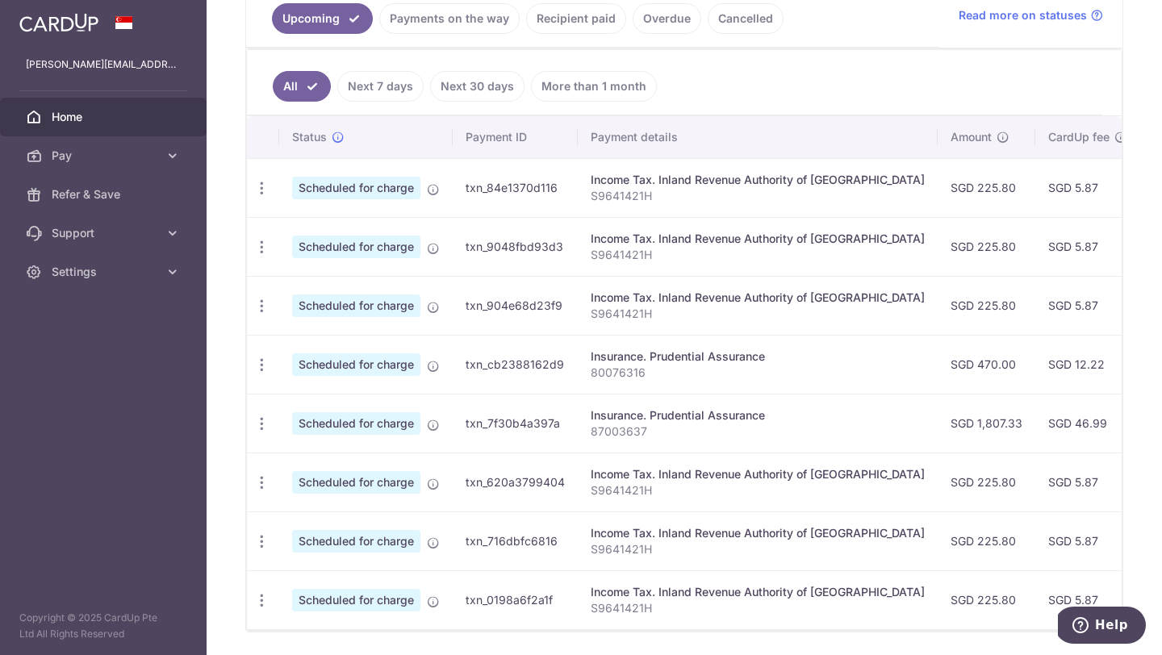
scroll to position [436, 0]
